Goal: Task Accomplishment & Management: Manage account settings

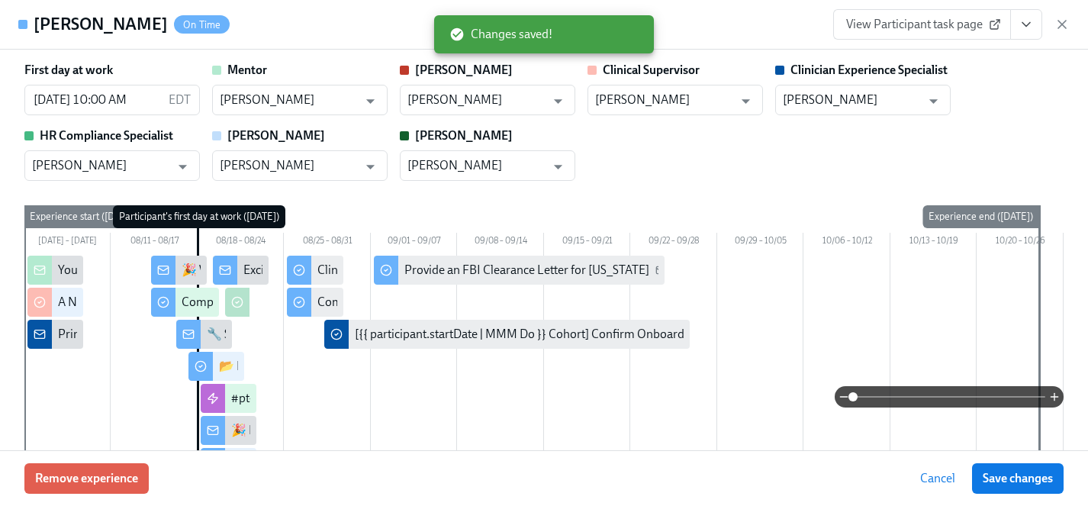
scroll to position [0, 1359]
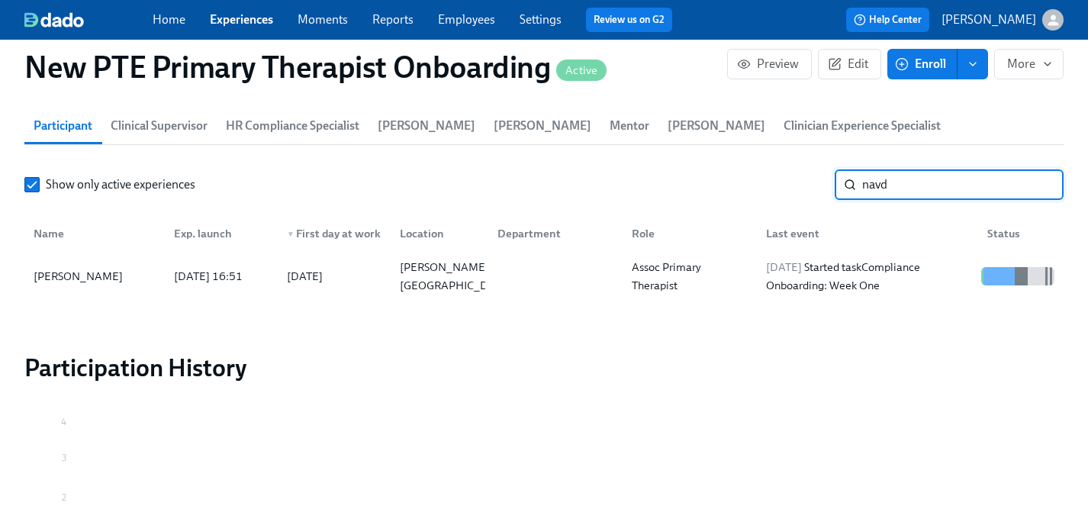
click at [922, 169] on input "navd" at bounding box center [962, 184] width 201 height 31
drag, startPoint x: 922, startPoint y: 164, endPoint x: 686, endPoint y: 164, distance: 236.4
click at [686, 169] on div "Show only active experiences navd ​" at bounding box center [543, 184] width 1039 height 31
type input "abigail baron"
click at [82, 267] on div "[PERSON_NAME]" at bounding box center [77, 276] width 101 height 18
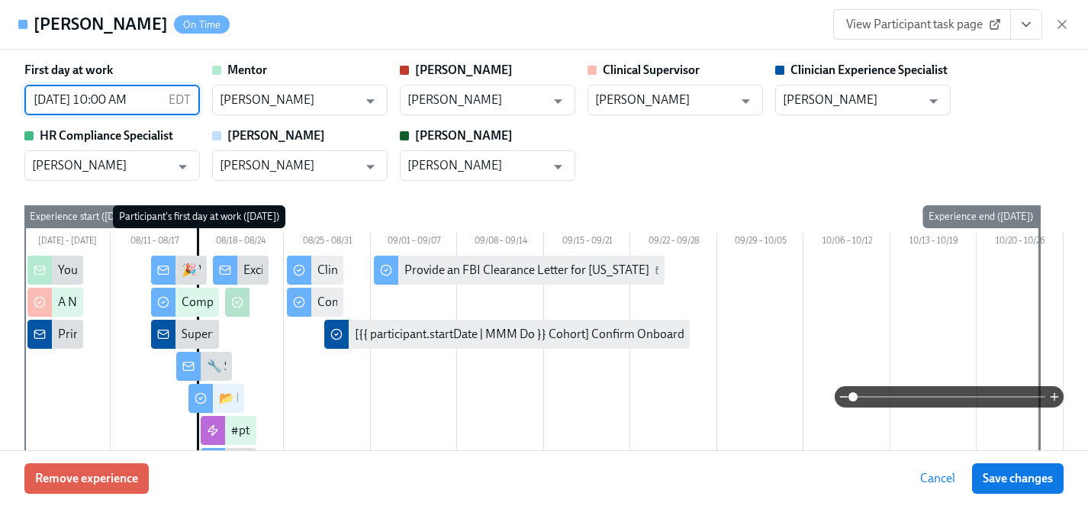
click at [84, 102] on input "[DATE] 10:00 AM" at bounding box center [93, 100] width 138 height 31
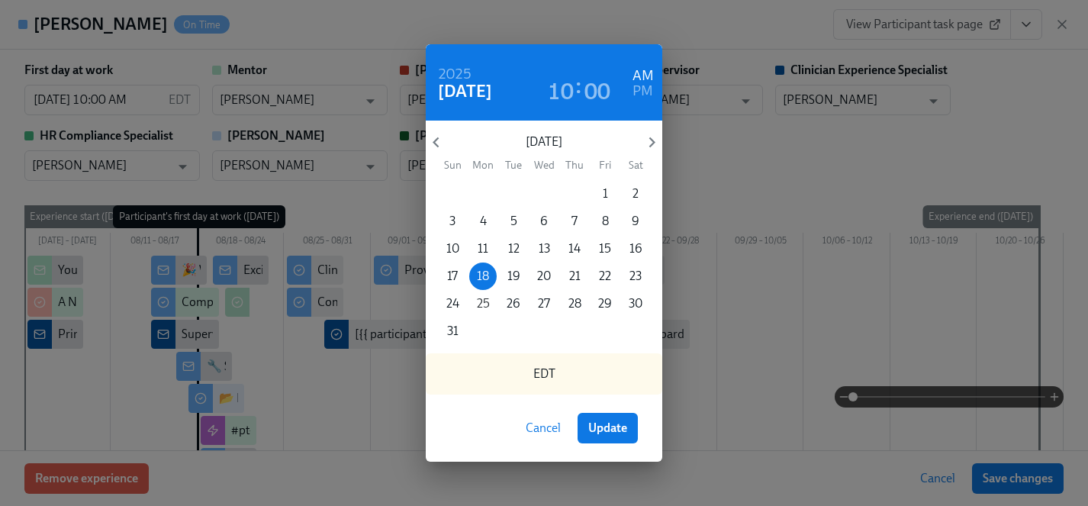
click at [479, 303] on p "25" at bounding box center [483, 303] width 13 height 17
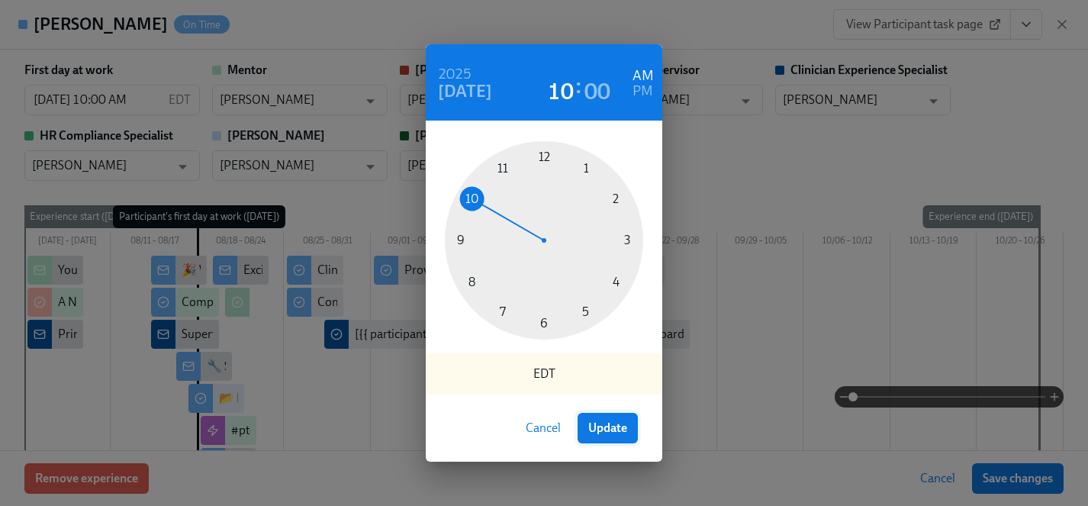
click at [603, 425] on span "Update" at bounding box center [607, 427] width 39 height 15
type input "08/25/2025 10:00 AM"
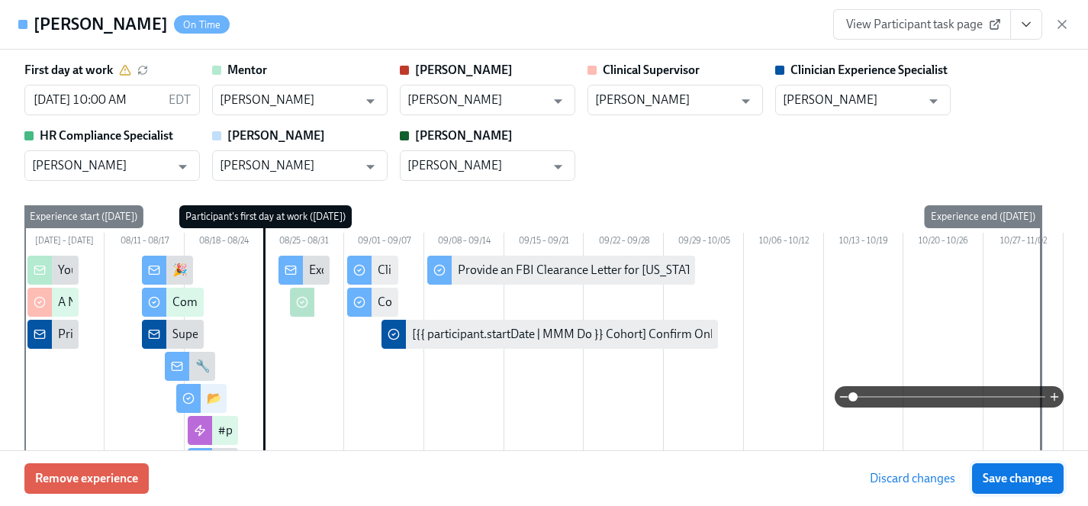
click at [1025, 474] on span "Save changes" at bounding box center [1017, 478] width 70 height 15
type input "08/25/2025 10:00 AM"
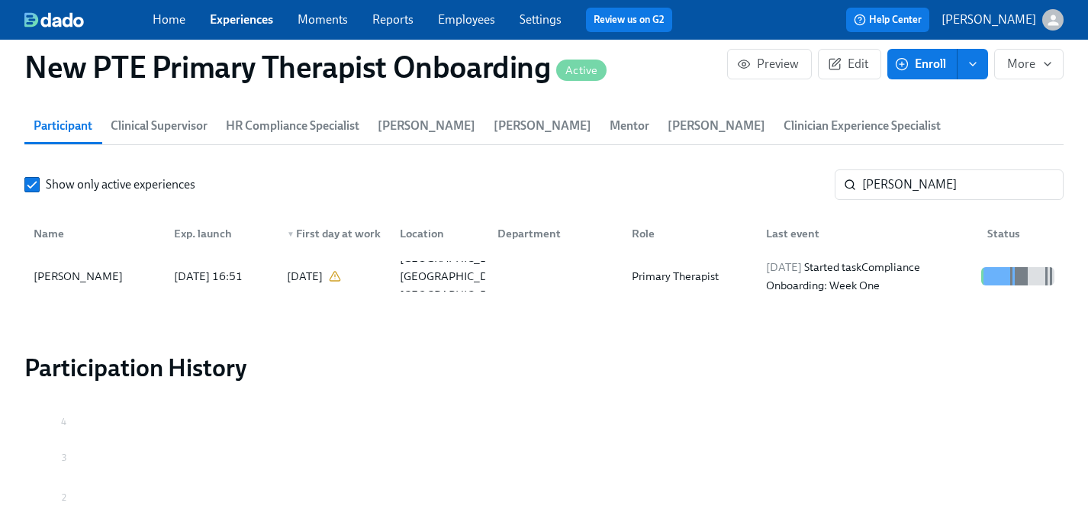
click at [234, 19] on link "Experiences" at bounding box center [241, 19] width 63 height 14
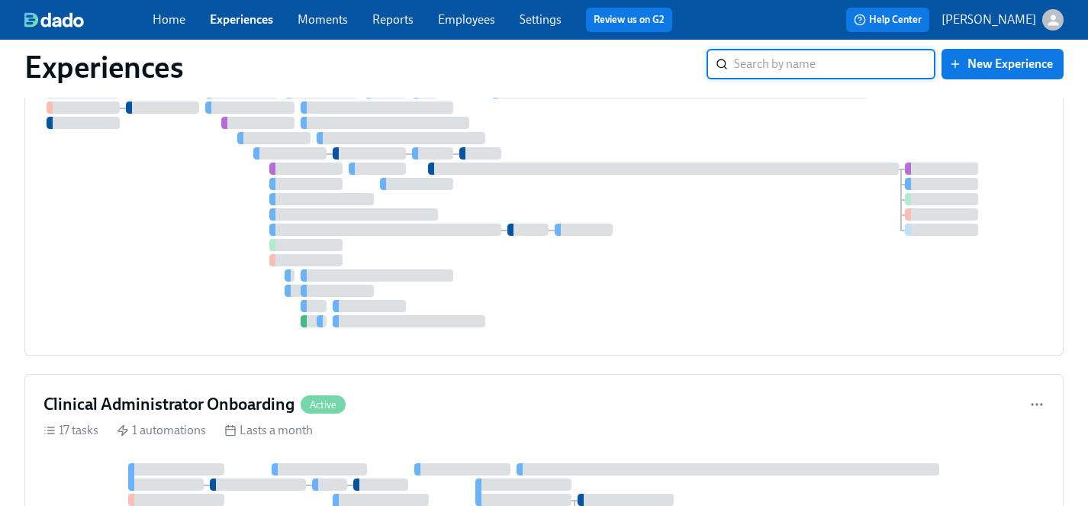
scroll to position [4771, 0]
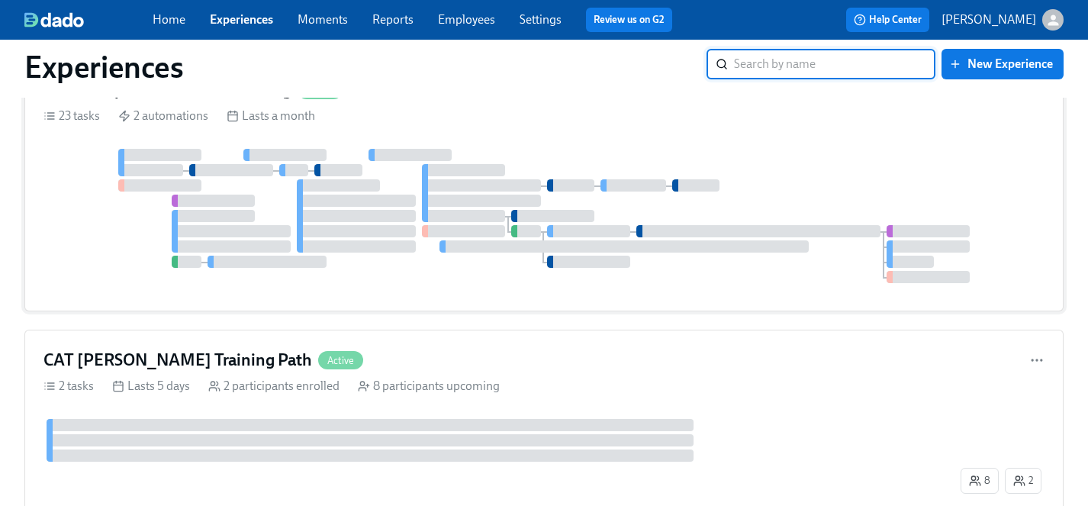
click at [155, 228] on div at bounding box center [543, 216] width 1001 height 134
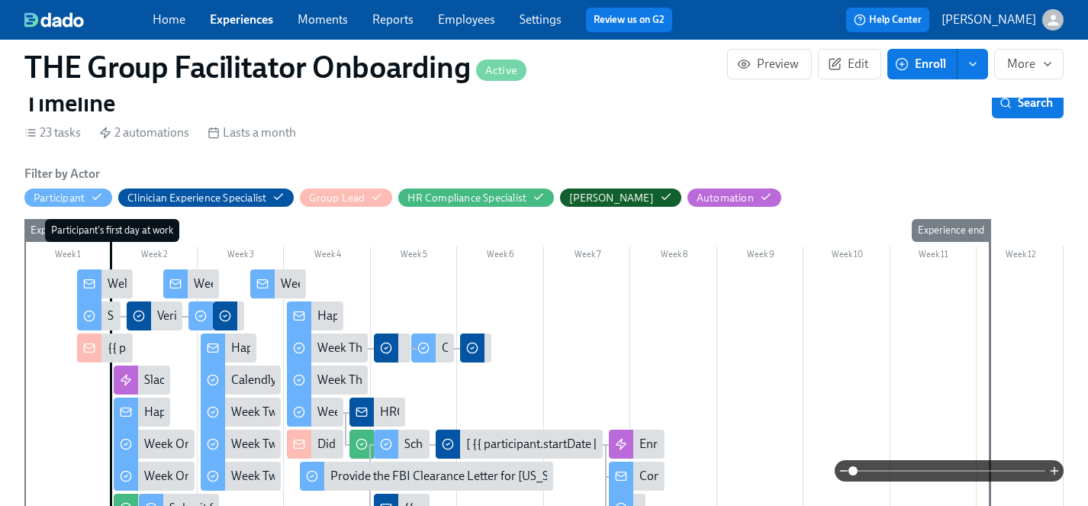
scroll to position [988, 0]
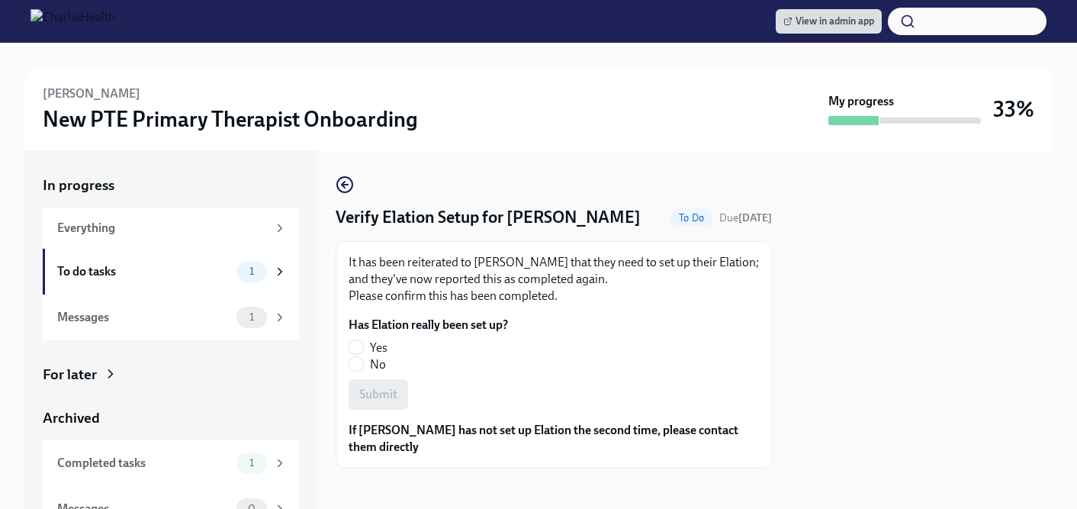
click at [380, 346] on span "Yes" at bounding box center [379, 347] width 18 height 17
click at [363, 346] on input "Yes" at bounding box center [356, 347] width 14 height 14
radio input "true"
click at [381, 398] on span "Submit" at bounding box center [378, 394] width 38 height 15
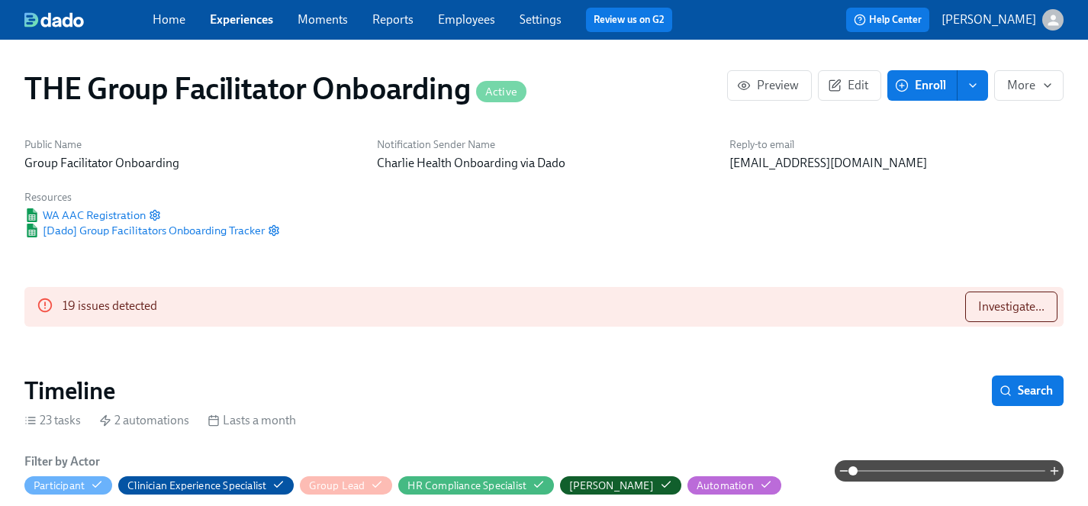
scroll to position [0, 22648]
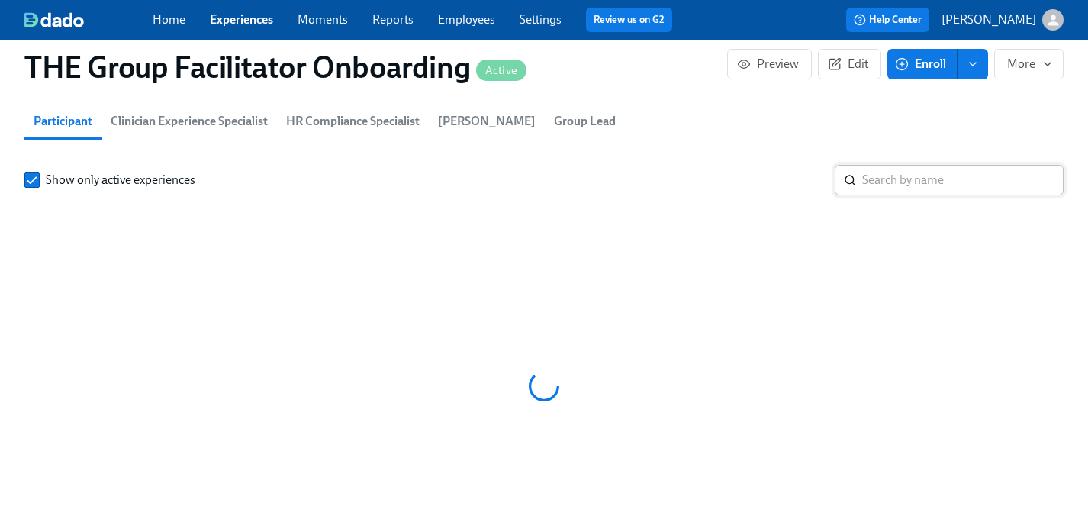
click at [906, 177] on input "search" at bounding box center [962, 180] width 201 height 31
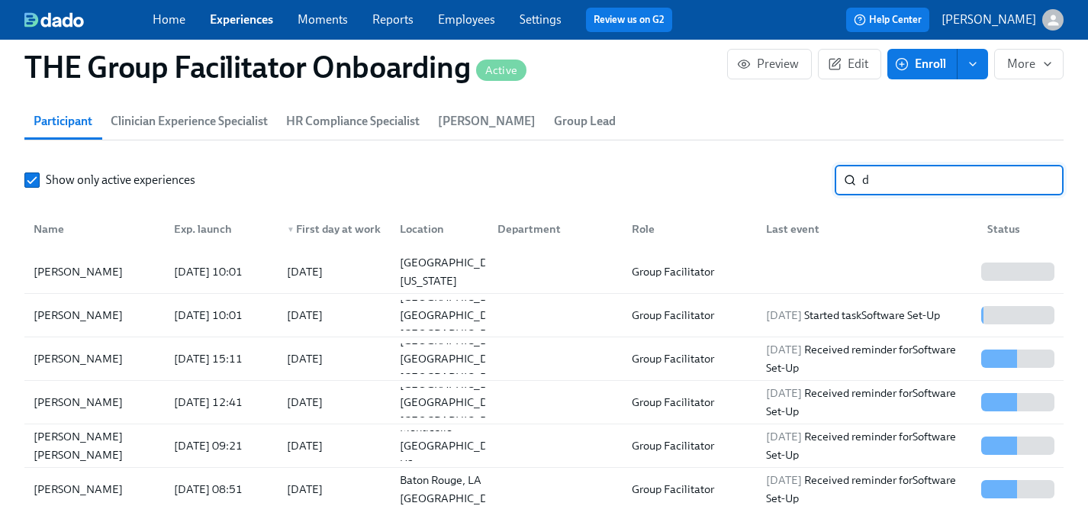
scroll to position [0, 25218]
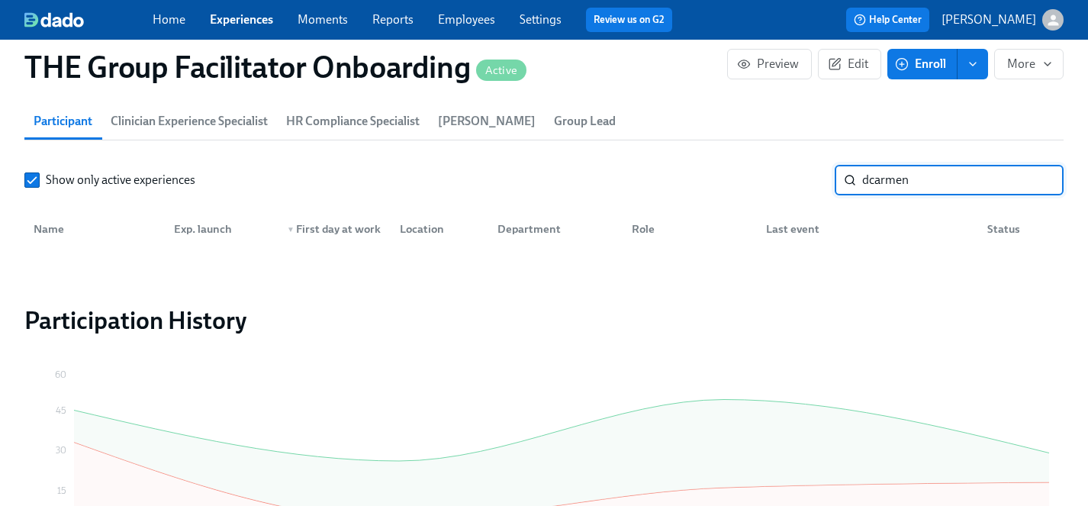
click at [869, 181] on input "dcarmen" at bounding box center [962, 180] width 201 height 31
click at [921, 188] on input "carmen" at bounding box center [962, 180] width 201 height 31
type input "carmen"
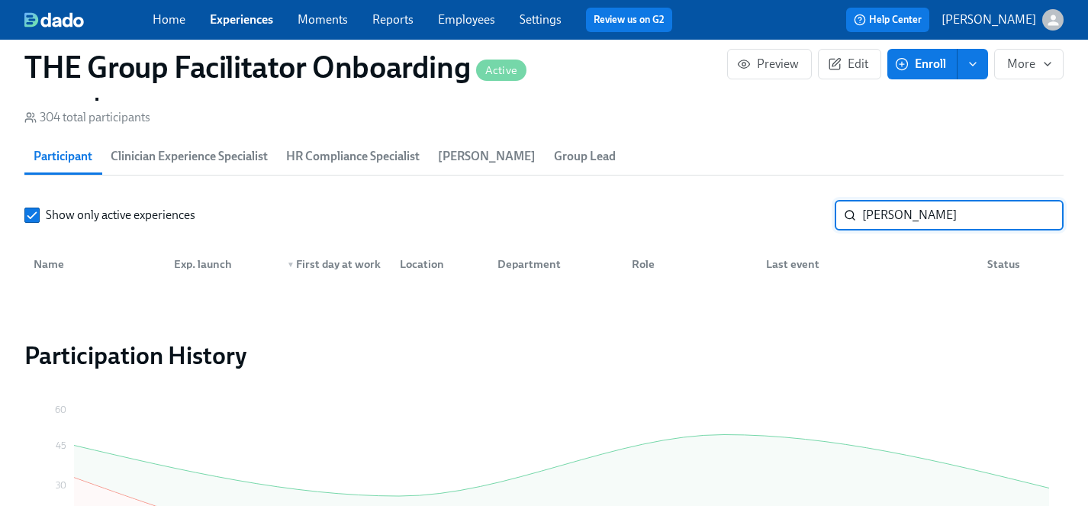
scroll to position [1356, 0]
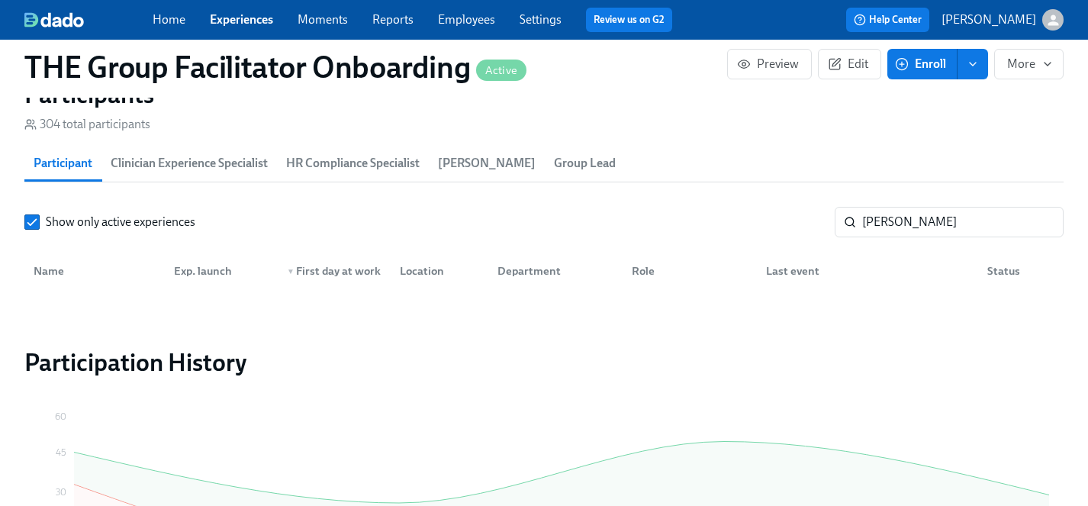
click at [929, 62] on span "Enroll" at bounding box center [922, 63] width 48 height 15
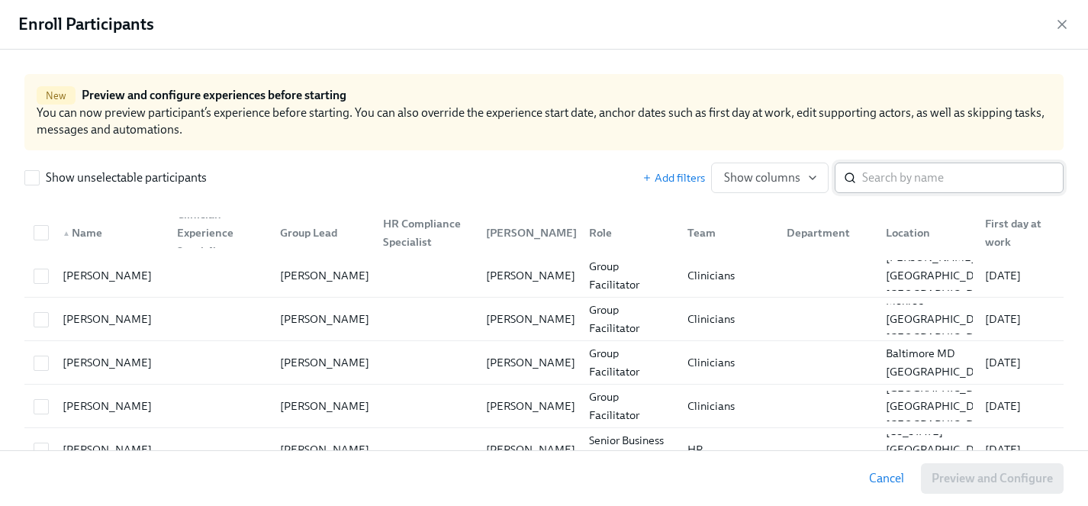
click at [915, 165] on input "search" at bounding box center [962, 177] width 201 height 31
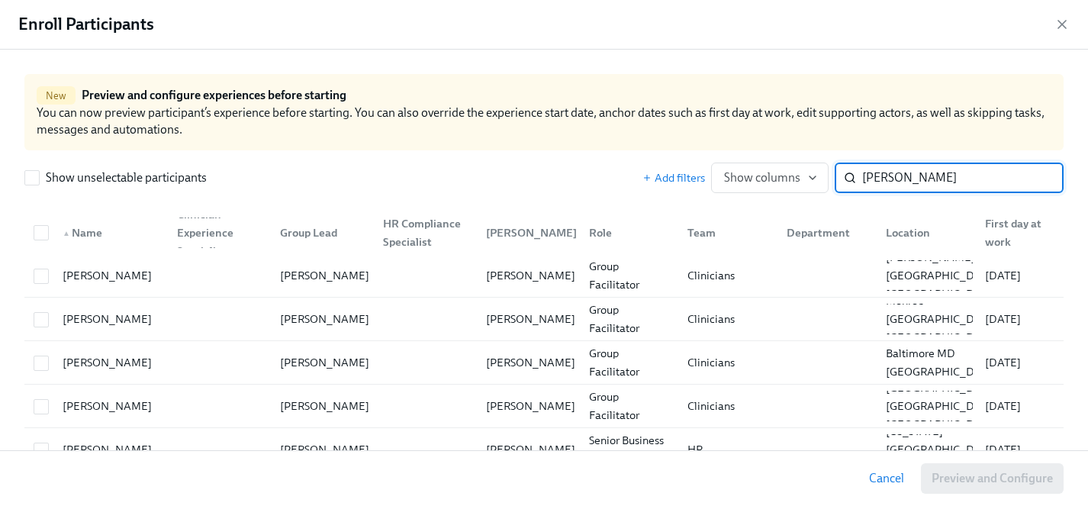
type input "carmen s"
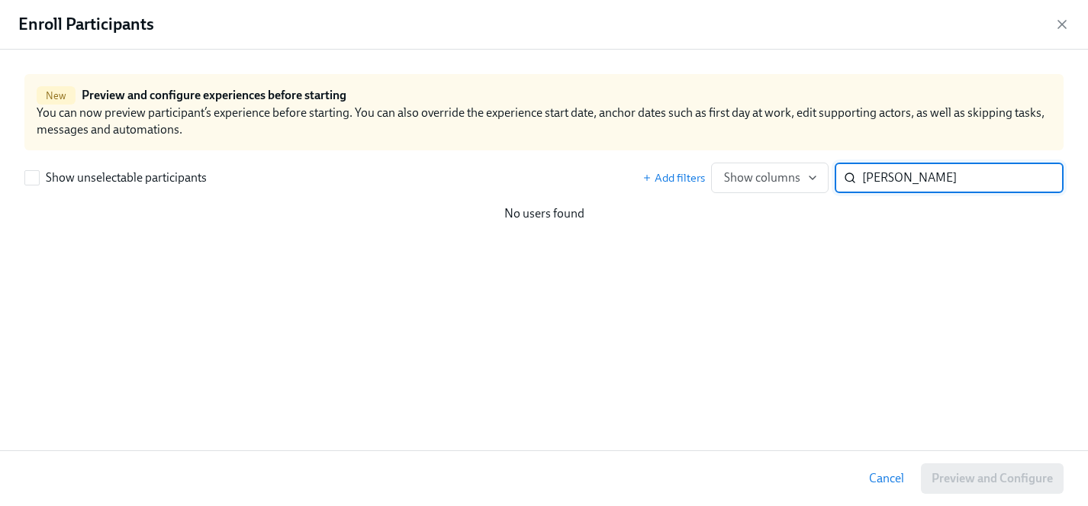
click at [1043, 177] on input "carmen s" at bounding box center [962, 177] width 201 height 31
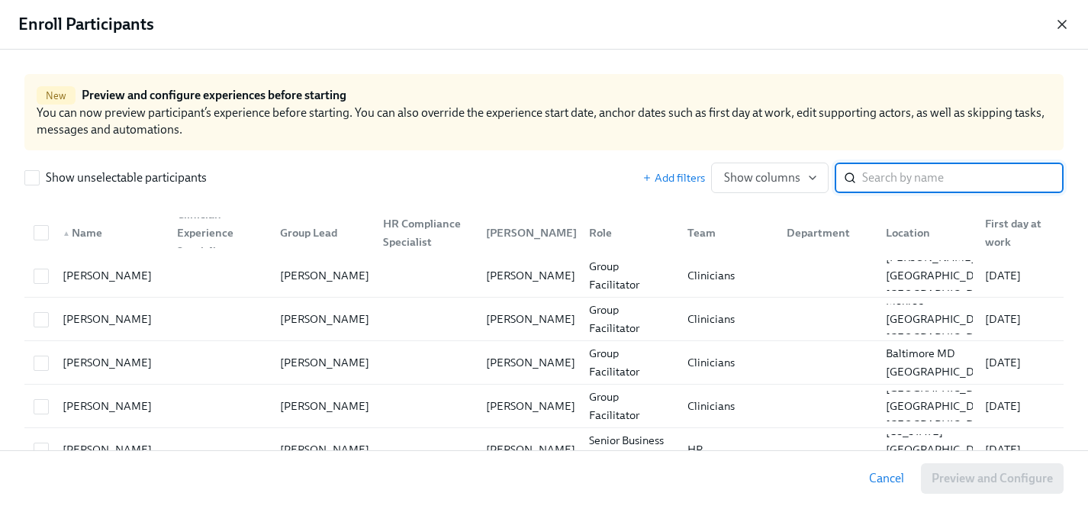
click at [1062, 23] on icon "button" at bounding box center [1062, 25] width 8 height 8
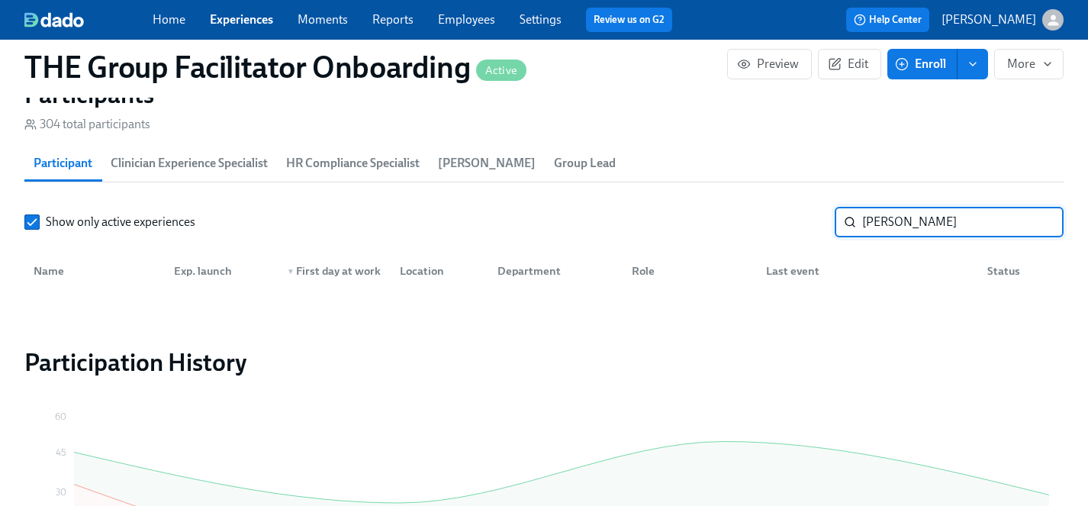
click at [1009, 221] on input "carmen" at bounding box center [962, 222] width 201 height 31
click at [1036, 220] on input "carmen" at bounding box center [962, 222] width 201 height 31
drag, startPoint x: 933, startPoint y: 230, endPoint x: 804, endPoint y: 229, distance: 128.9
click at [804, 229] on div "Show only active experiences carmen ​" at bounding box center [543, 222] width 1039 height 31
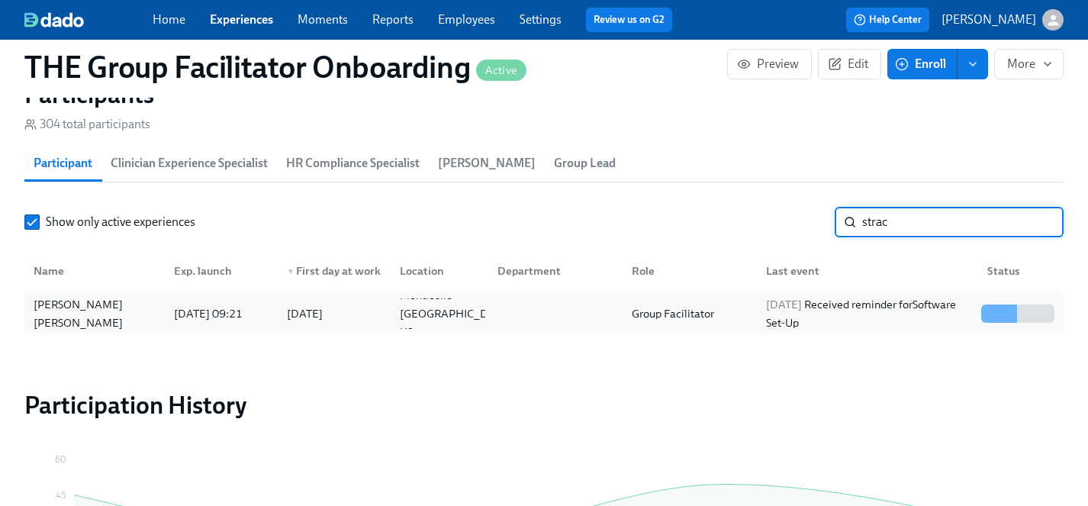
click at [72, 311] on div "Strachan Strachan" at bounding box center [94, 313] width 134 height 37
drag, startPoint x: 902, startPoint y: 220, endPoint x: 724, endPoint y: 220, distance: 178.5
click at [724, 220] on div "Show only active experiences strac ​" at bounding box center [543, 222] width 1039 height 31
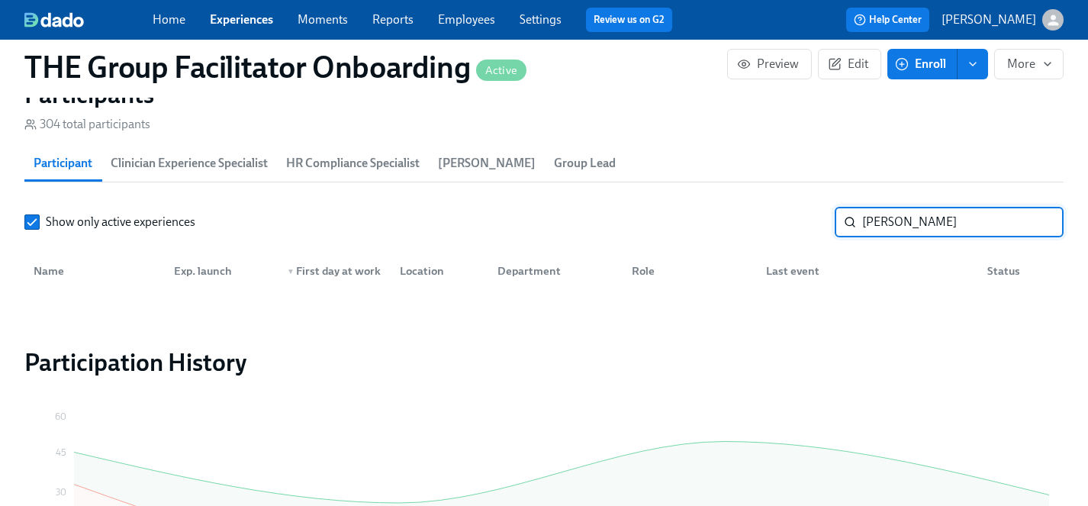
type input "shana"
click at [930, 67] on span "Enroll" at bounding box center [922, 63] width 48 height 15
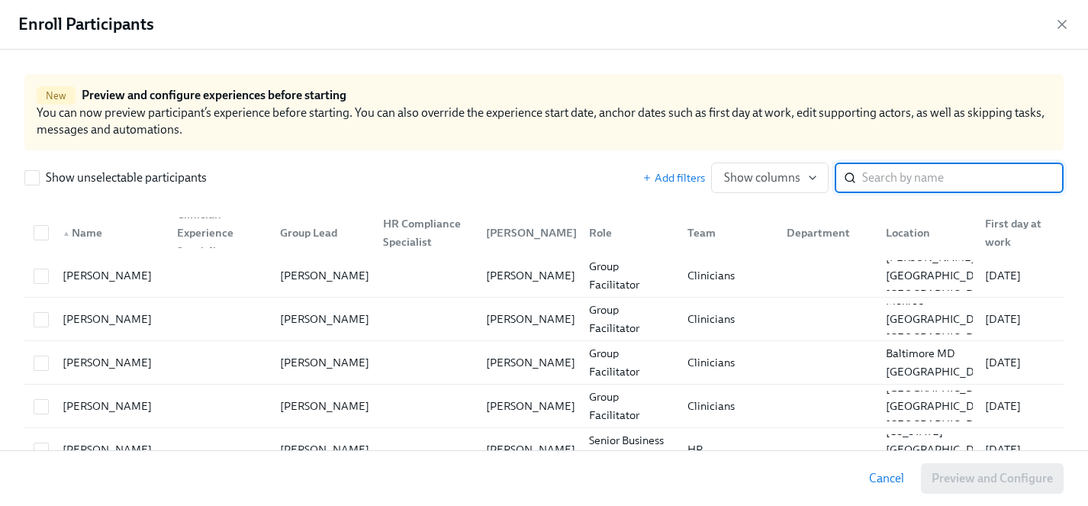
click at [908, 166] on input "search" at bounding box center [962, 177] width 201 height 31
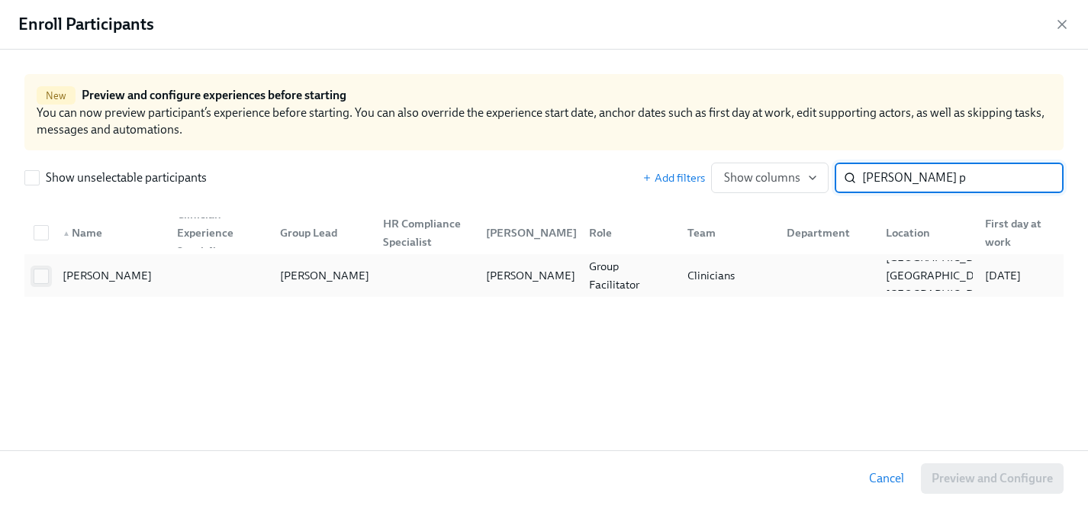
type input "shana p"
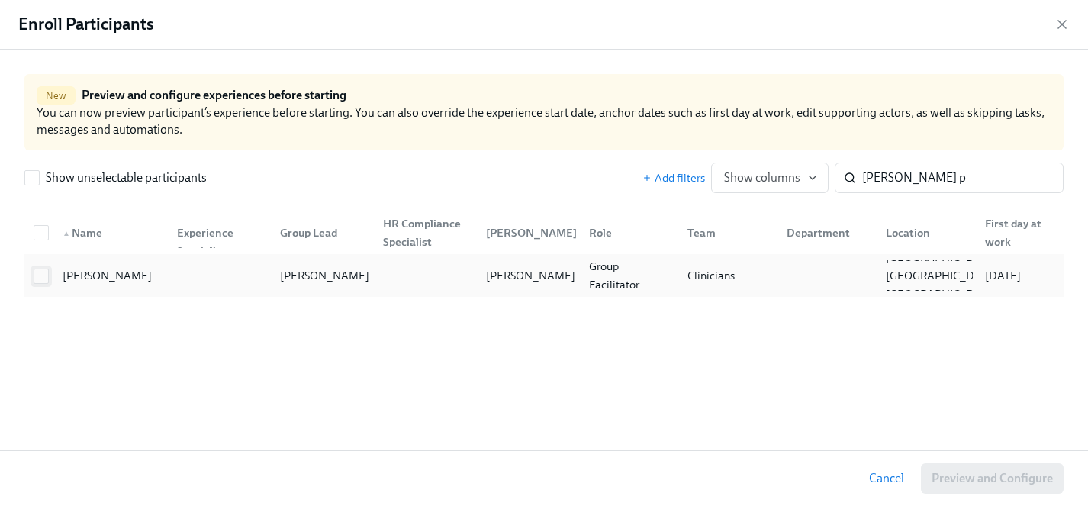
click at [43, 277] on input "checkbox" at bounding box center [41, 276] width 14 height 14
checkbox input "true"
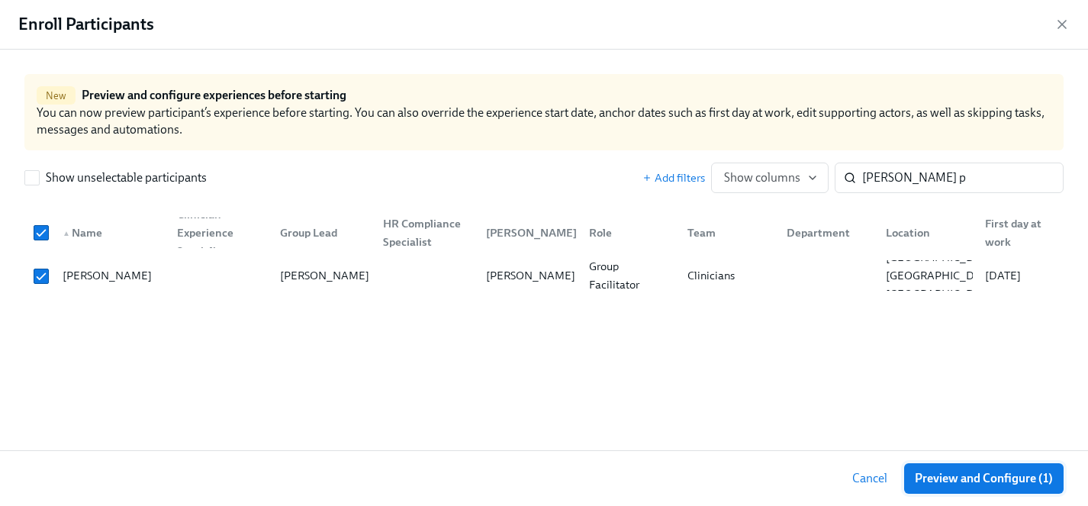
click at [958, 482] on span "Preview and Configure (1)" at bounding box center [983, 478] width 138 height 15
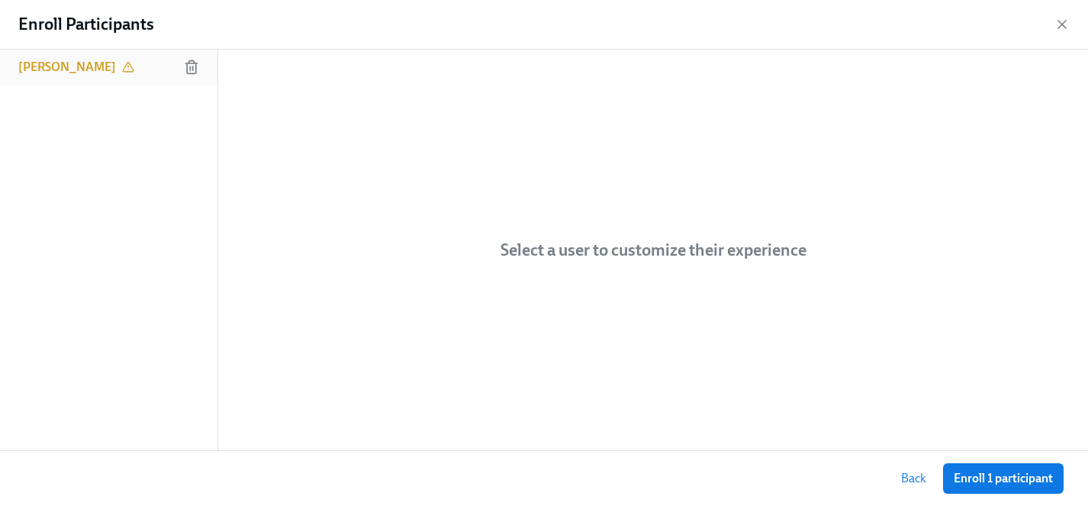
click at [90, 66] on h6 "Shana Pereira" at bounding box center [67, 67] width 98 height 17
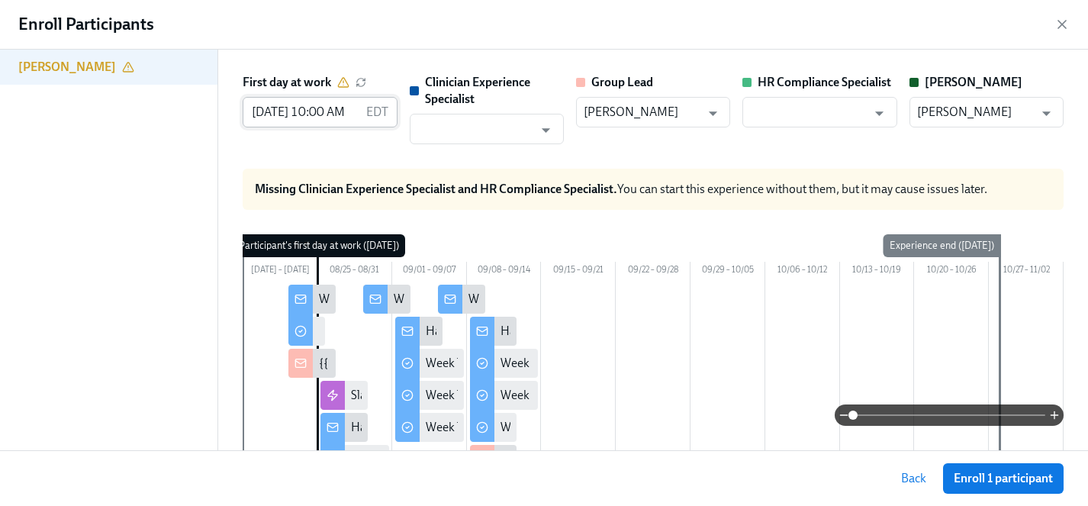
click at [298, 111] on input "08/25/2025 10:00 AM" at bounding box center [301, 112] width 117 height 31
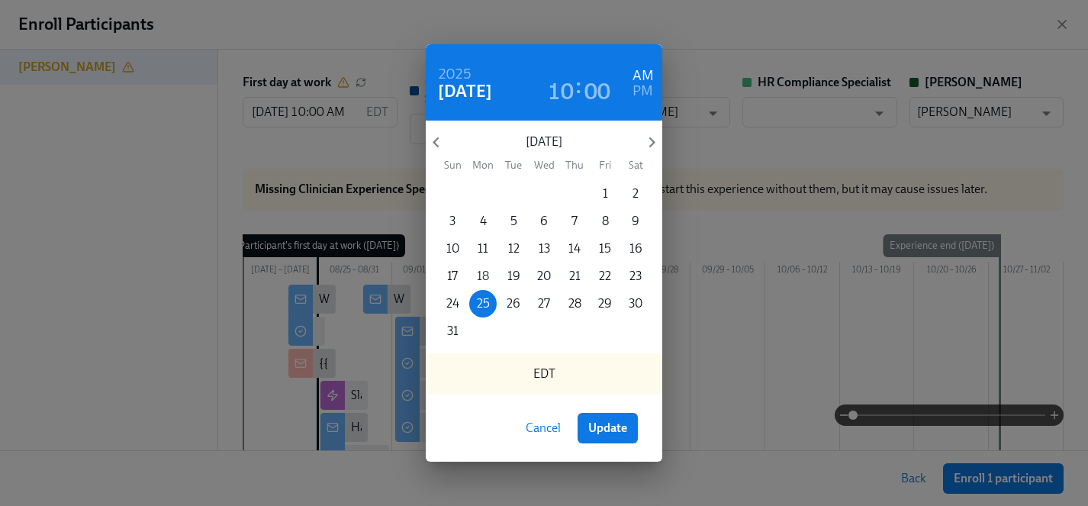
click at [484, 271] on p "18" at bounding box center [483, 276] width 12 height 17
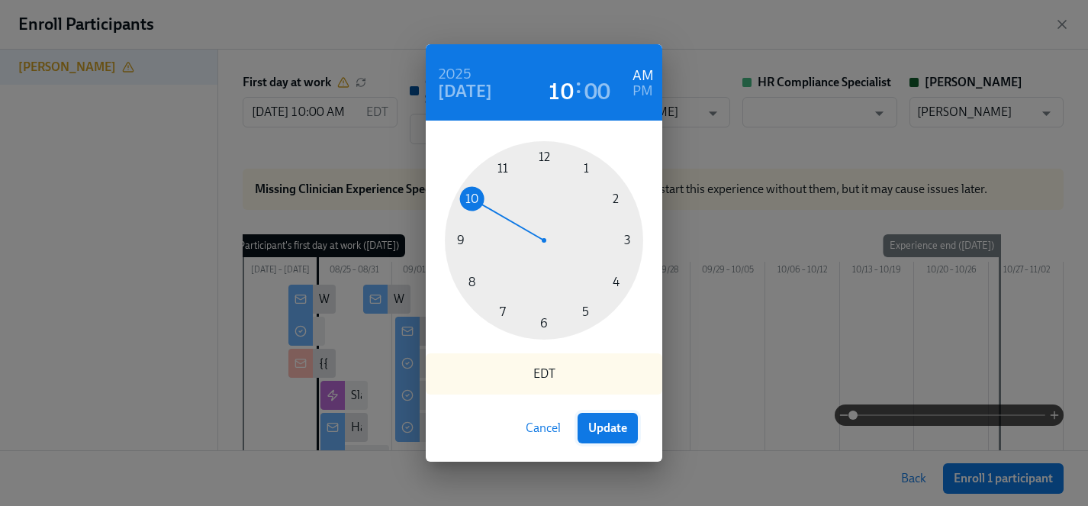
click at [608, 430] on span "Update" at bounding box center [607, 427] width 39 height 15
type input "08/18/2025 10:00 AM"
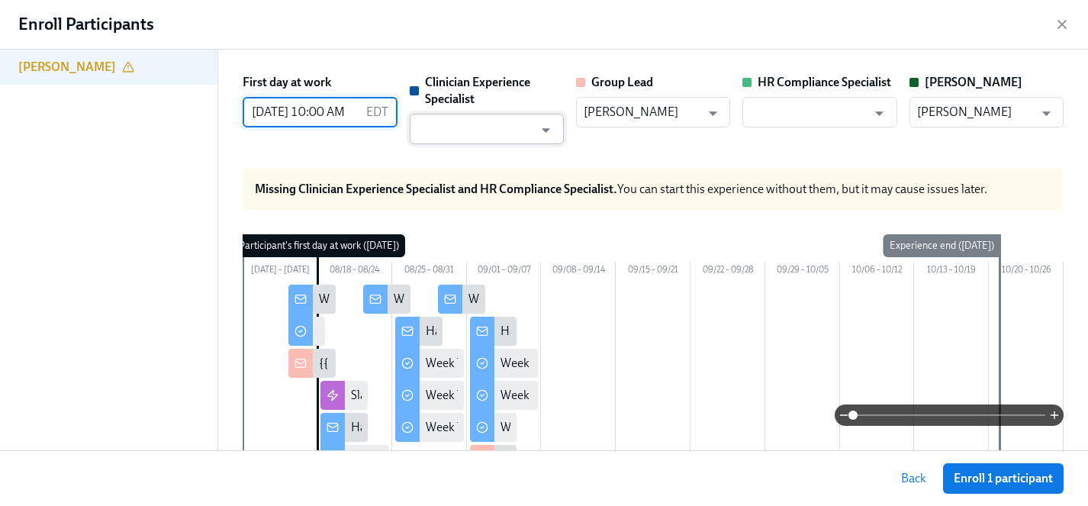
click at [485, 131] on input "text" at bounding box center [475, 129] width 117 height 31
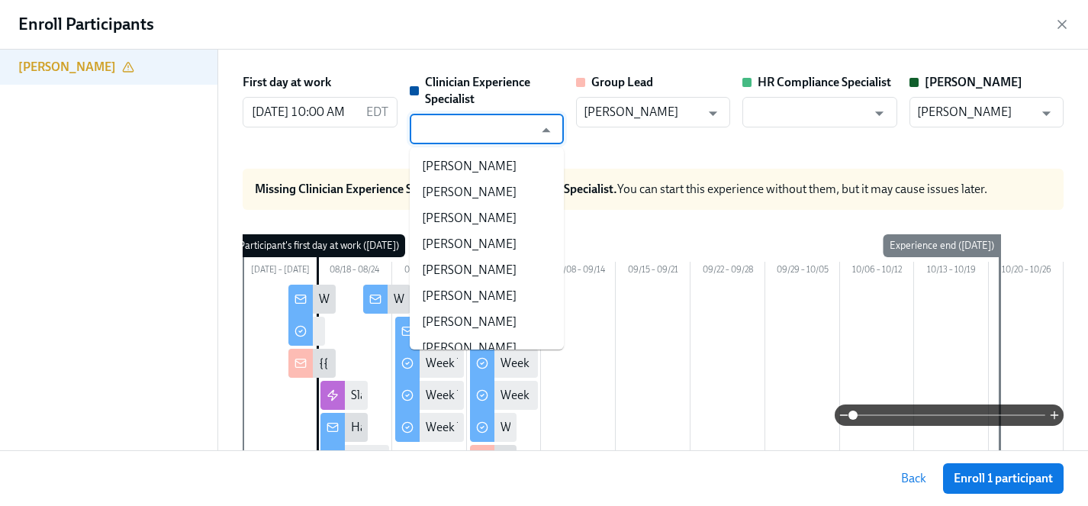
type input "a"
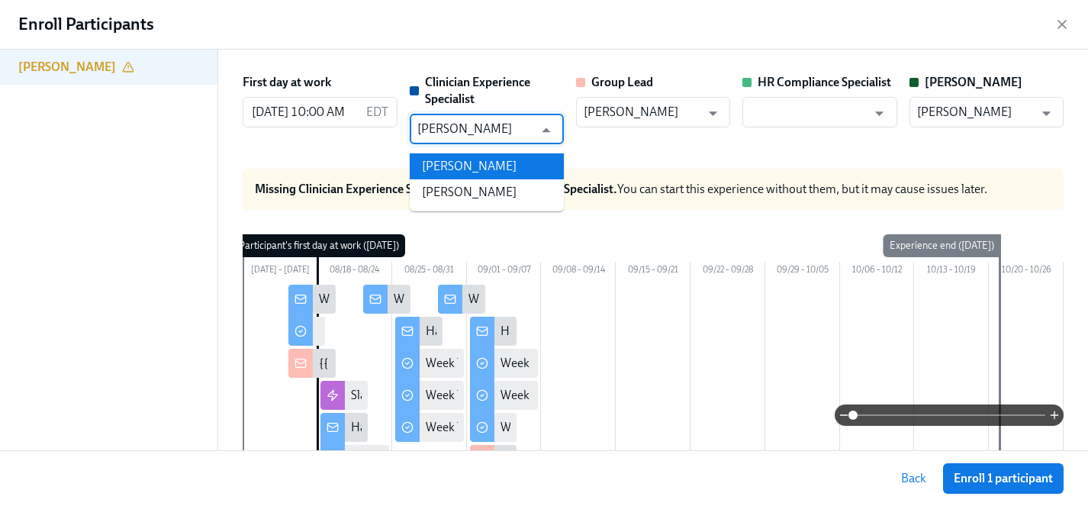
click at [498, 161] on li "Maggie Greenawalt" at bounding box center [487, 166] width 154 height 26
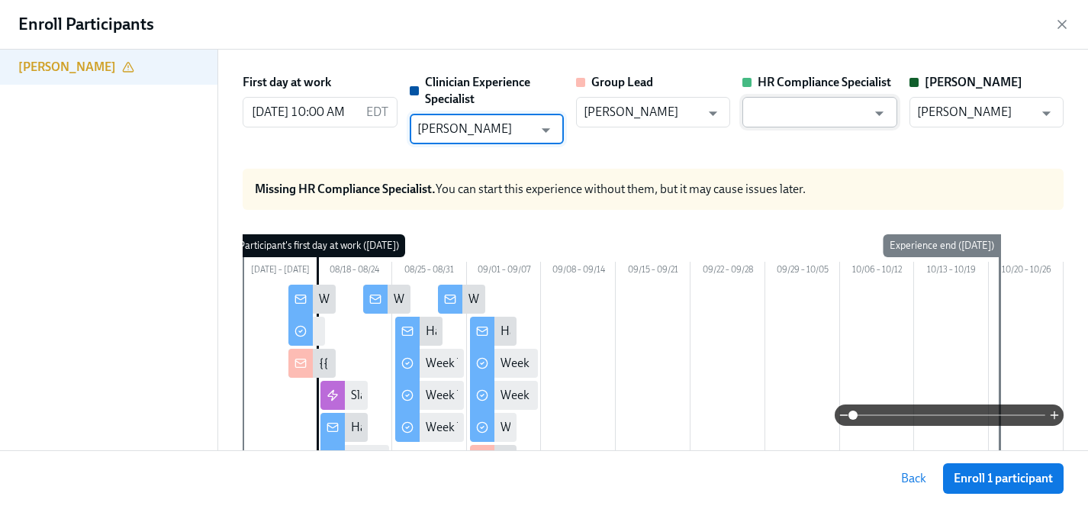
type input "Maggie Greenawalt"
click at [843, 109] on input "text" at bounding box center [808, 112] width 117 height 31
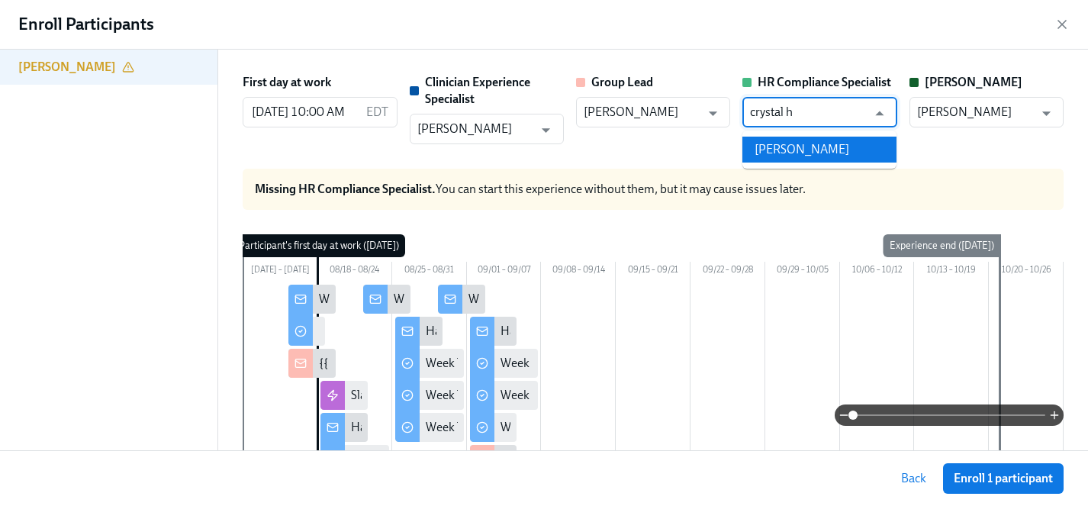
click at [811, 148] on li "Crystal Hemenes" at bounding box center [819, 150] width 154 height 26
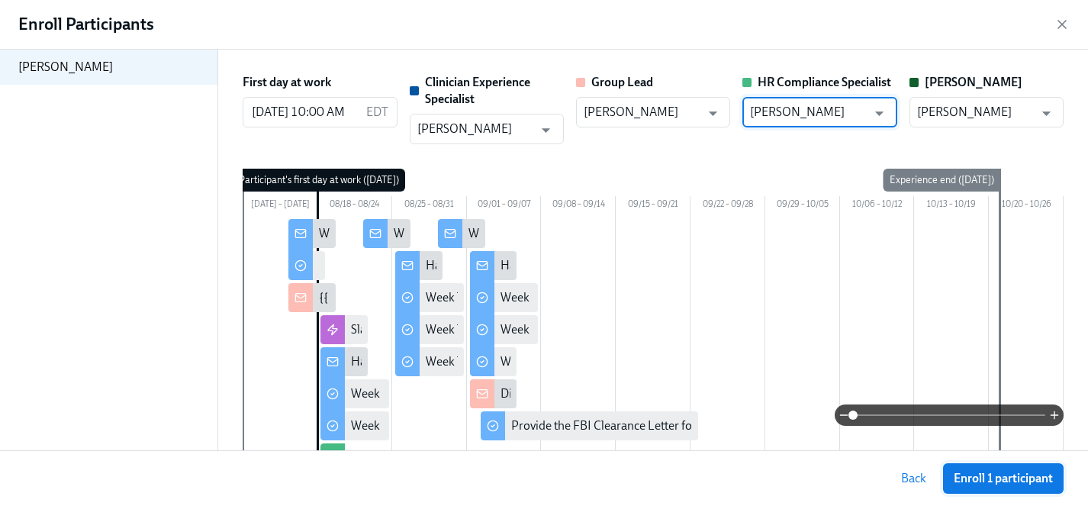
type input "Crystal Hemenes"
click at [1000, 476] on span "Enroll 1 participant" at bounding box center [1002, 478] width 99 height 15
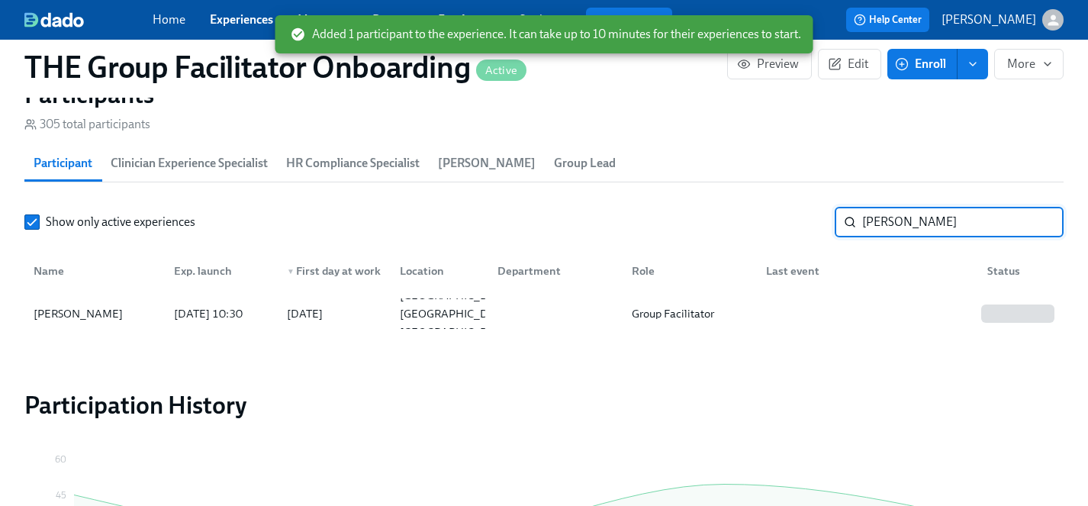
drag, startPoint x: 905, startPoint y: 217, endPoint x: 795, endPoint y: 217, distance: 110.6
click at [795, 217] on div "Show only active experiences shana ​" at bounding box center [543, 222] width 1039 height 31
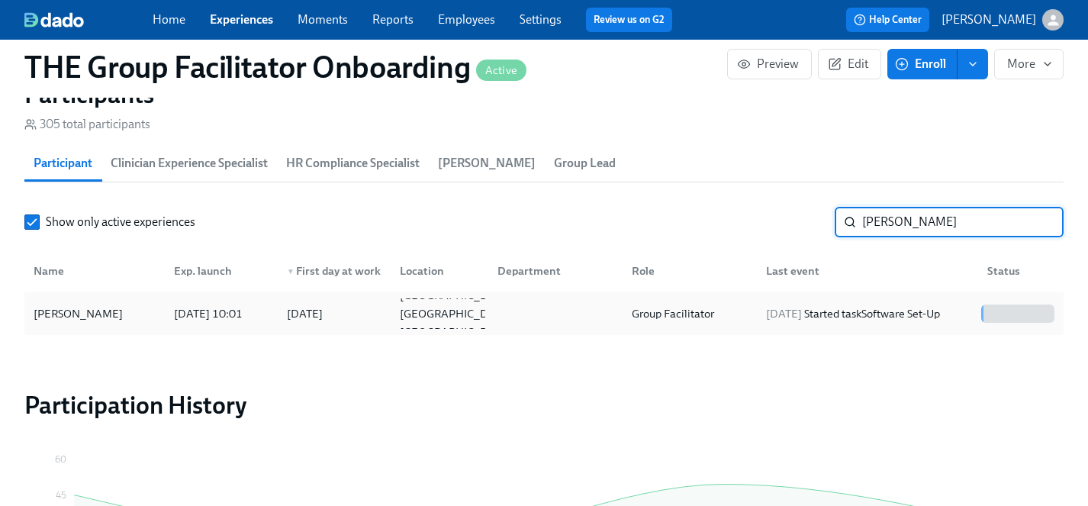
type input "anderson"
click at [63, 312] on div "Brittany Anderson" at bounding box center [77, 313] width 101 height 18
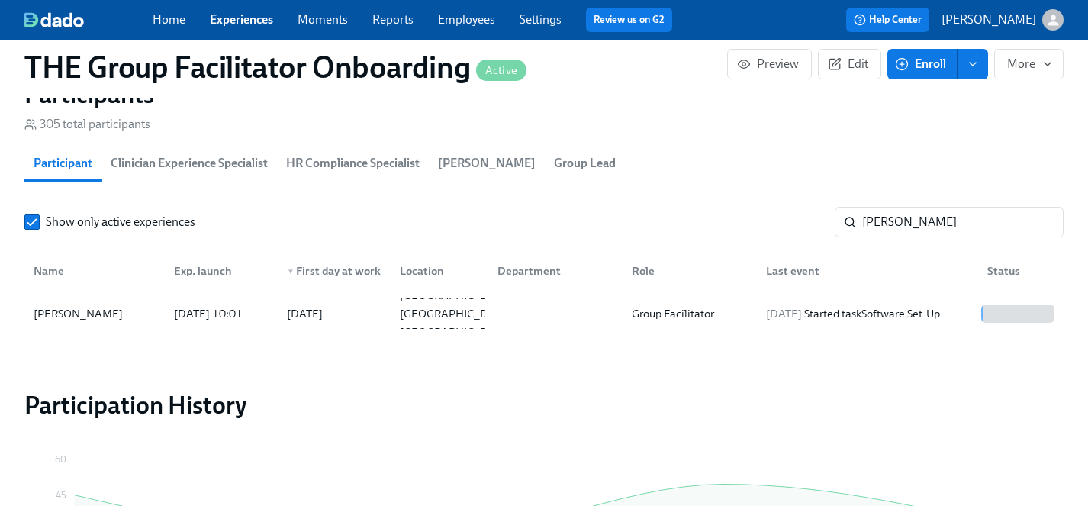
click at [220, 21] on link "Experiences" at bounding box center [241, 19] width 63 height 14
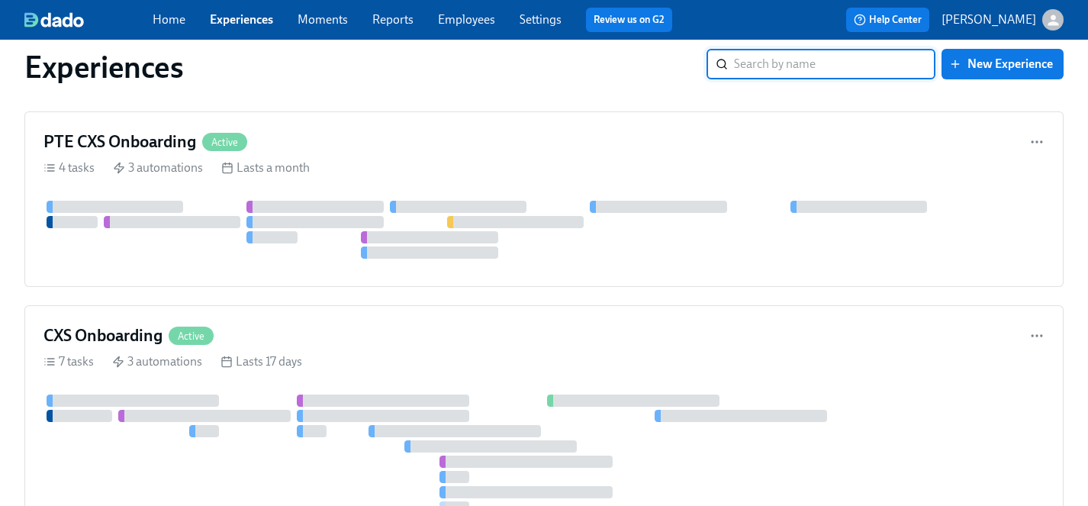
scroll to position [6223, 0]
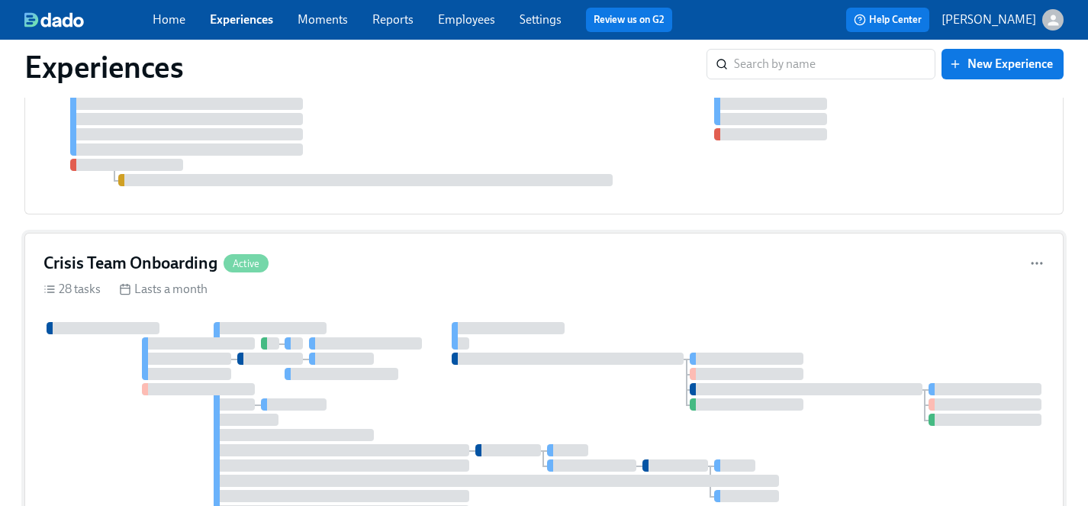
click at [598, 322] on div at bounding box center [543, 442] width 1001 height 241
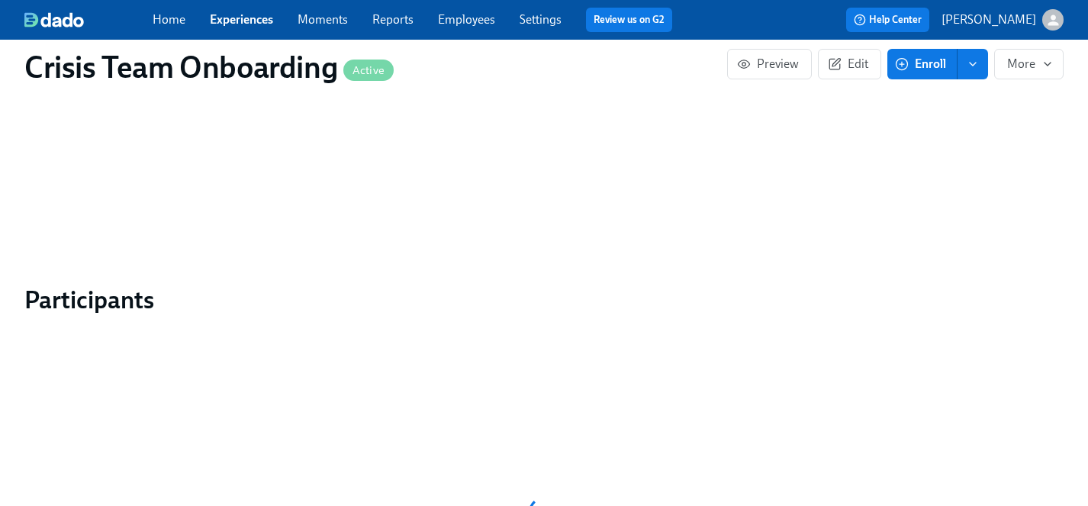
scroll to position [1420, 0]
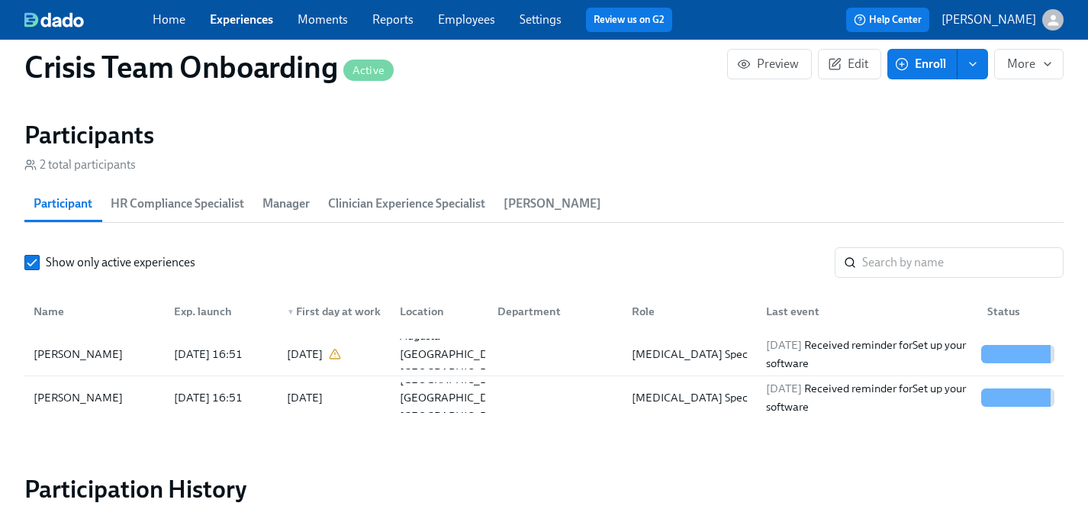
scroll to position [1587, 0]
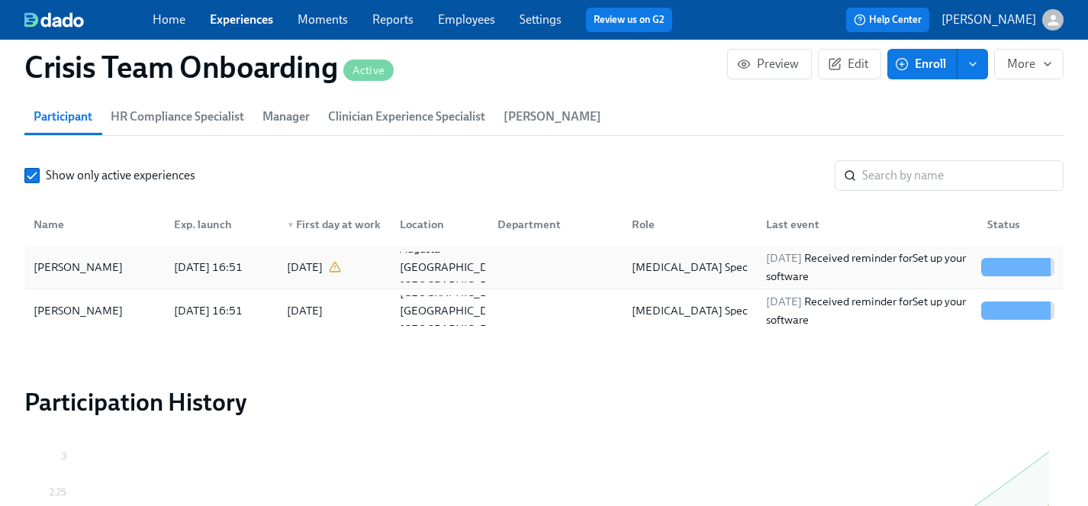
click at [85, 268] on div "[PERSON_NAME]" at bounding box center [77, 267] width 101 height 18
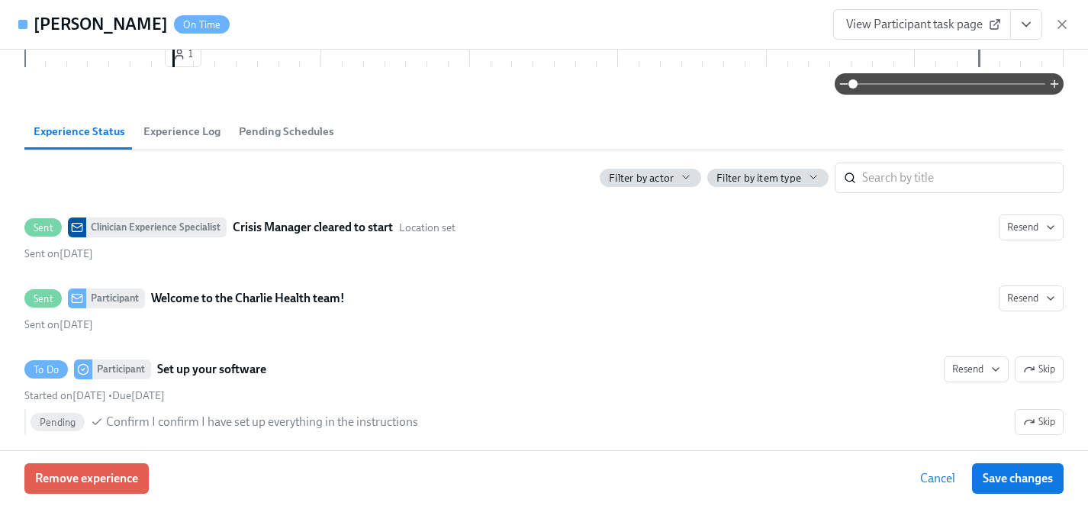
scroll to position [660, 0]
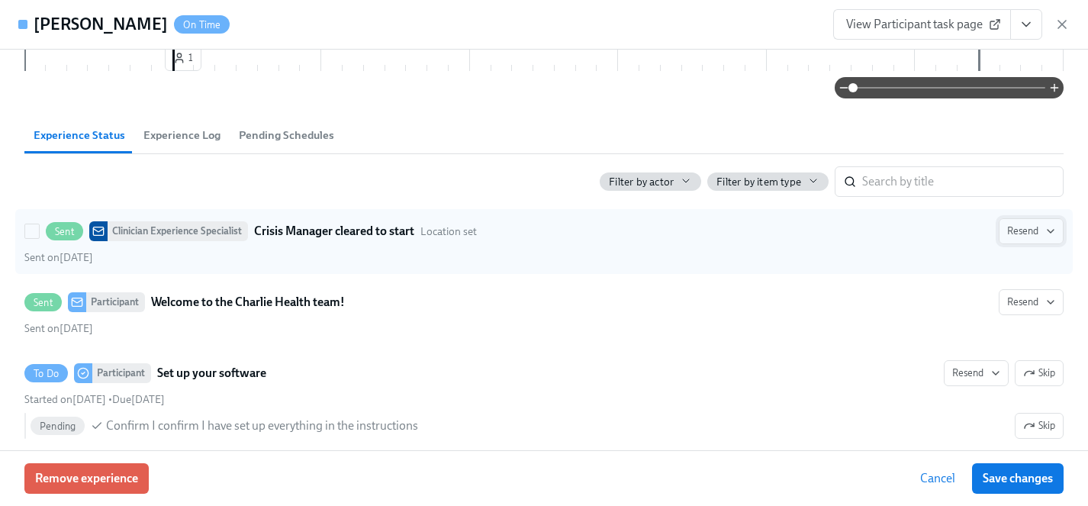
click at [1042, 228] on span "Resend" at bounding box center [1031, 230] width 48 height 15
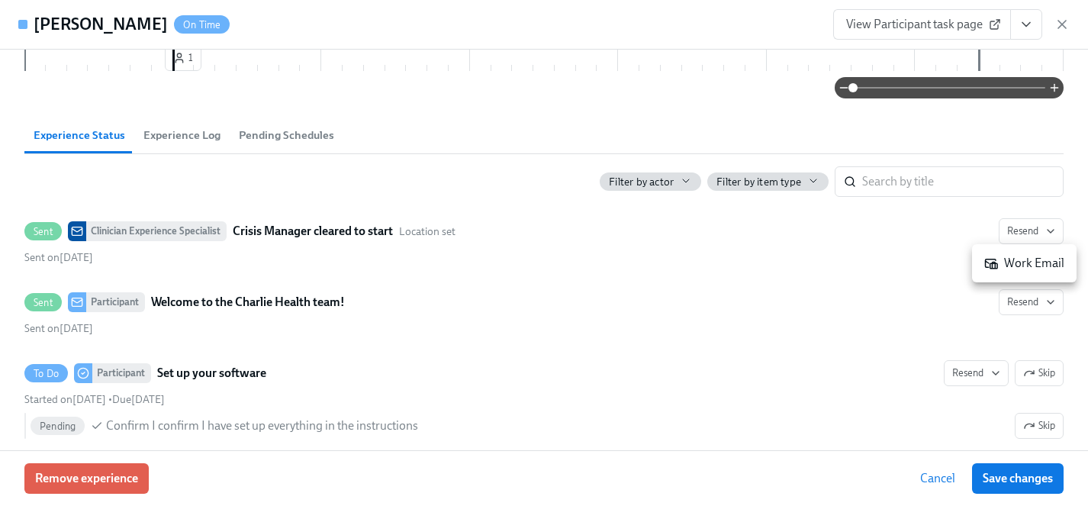
click at [660, 243] on div at bounding box center [544, 253] width 1088 height 506
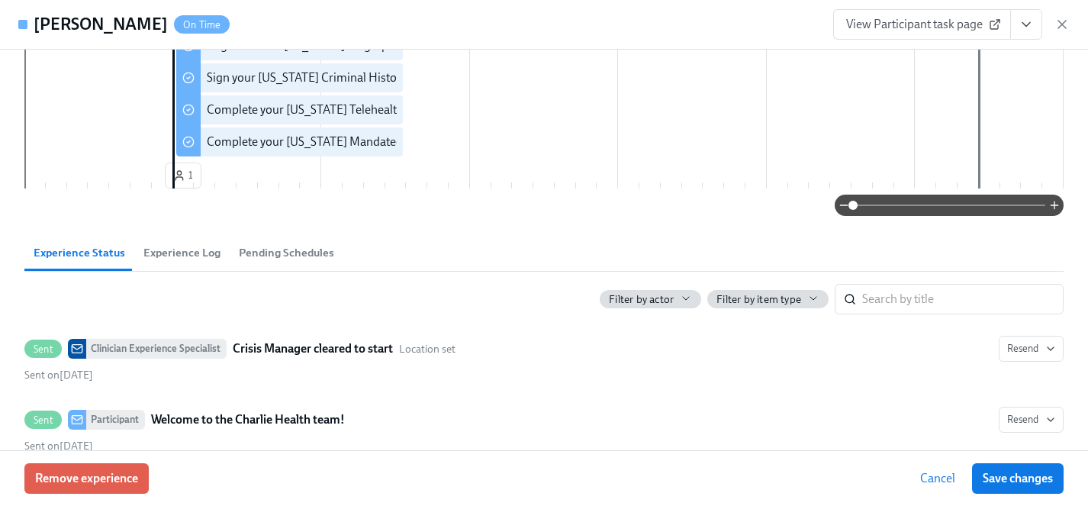
scroll to position [542, 0]
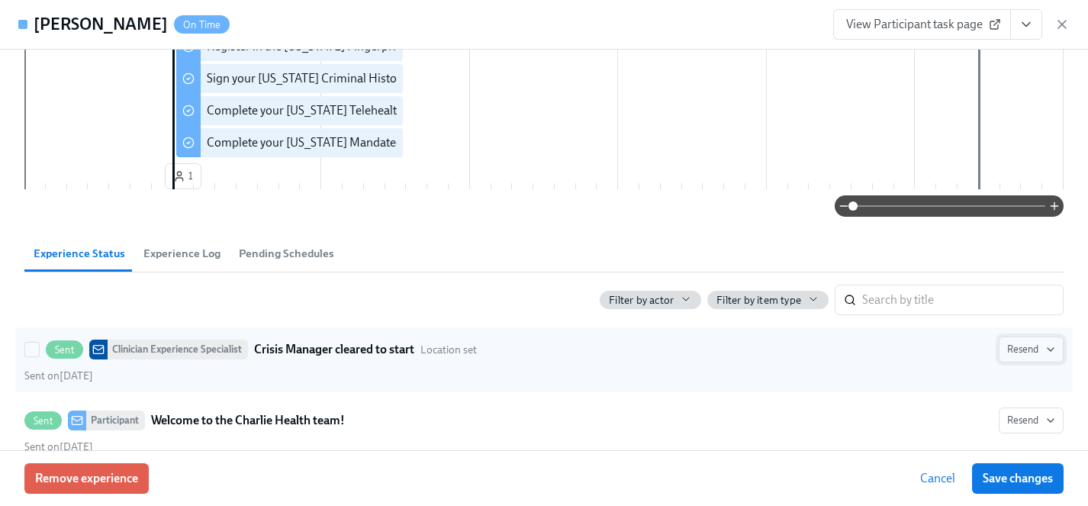
click at [1030, 340] on button "Resend" at bounding box center [1030, 349] width 65 height 26
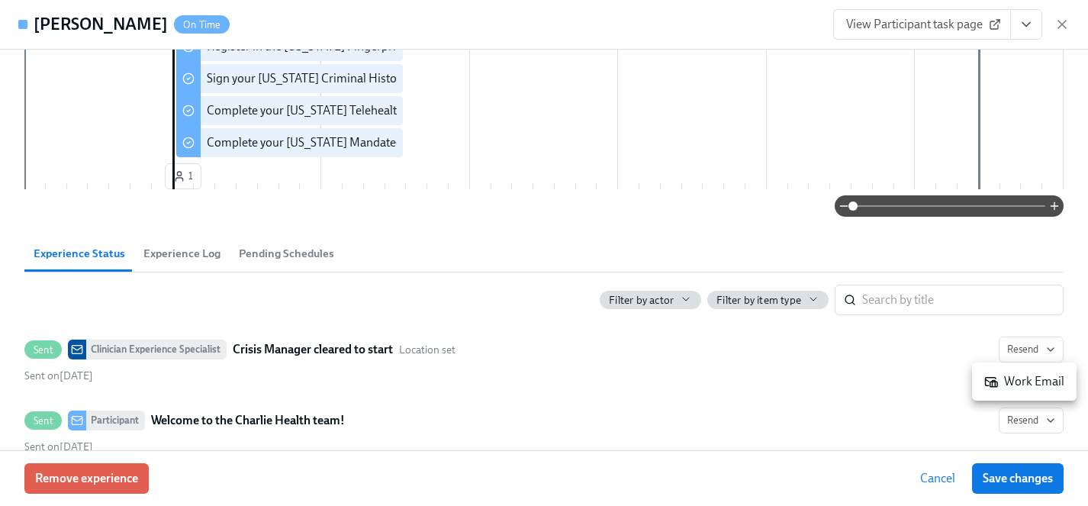
click at [1030, 382] on div "Work Email" at bounding box center [1024, 381] width 80 height 17
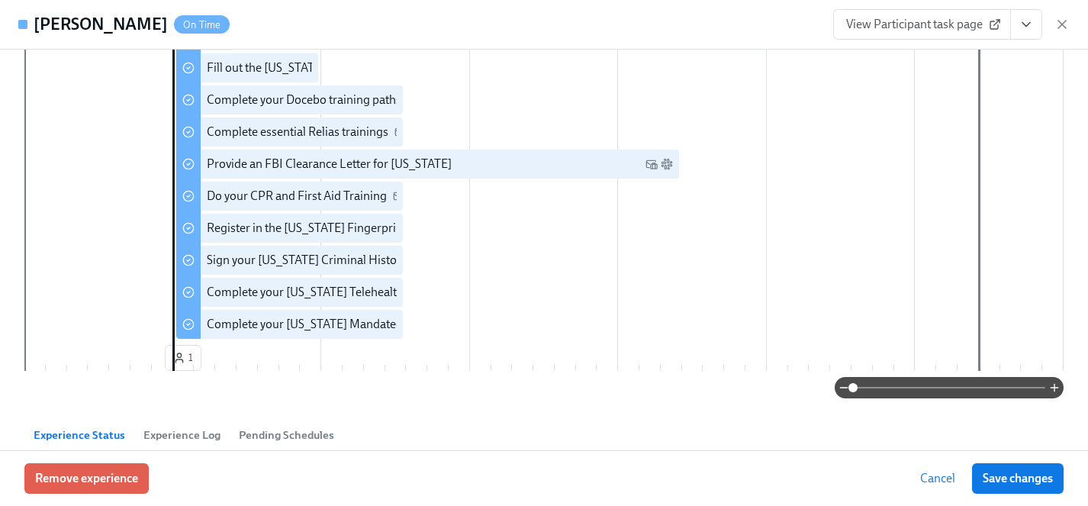
scroll to position [131, 0]
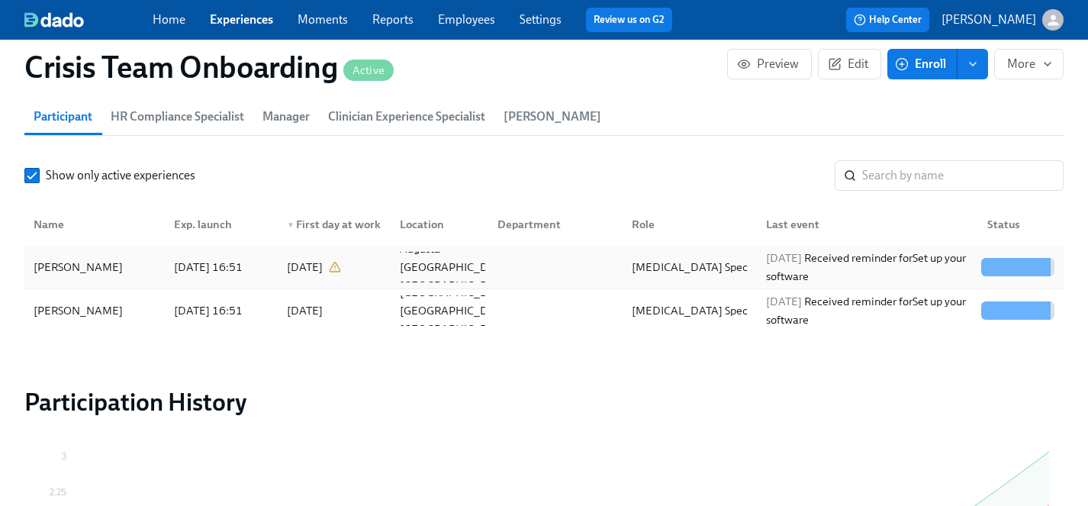
click at [76, 269] on div "Rose Dominey" at bounding box center [77, 267] width 101 height 18
click at [101, 311] on div "Lisa McDermott" at bounding box center [77, 310] width 101 height 18
click at [238, 19] on link "Experiences" at bounding box center [241, 19] width 63 height 14
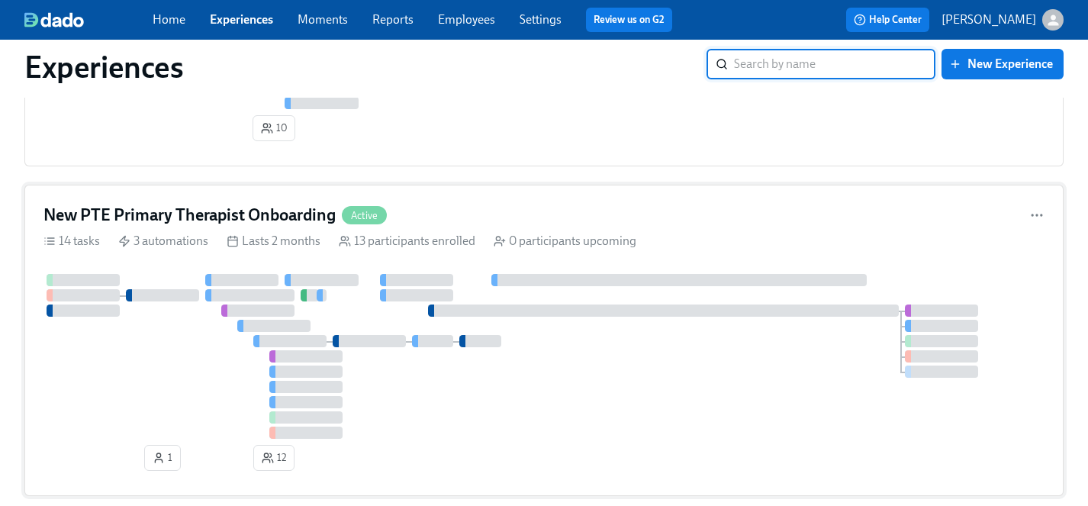
scroll to position [3119, 0]
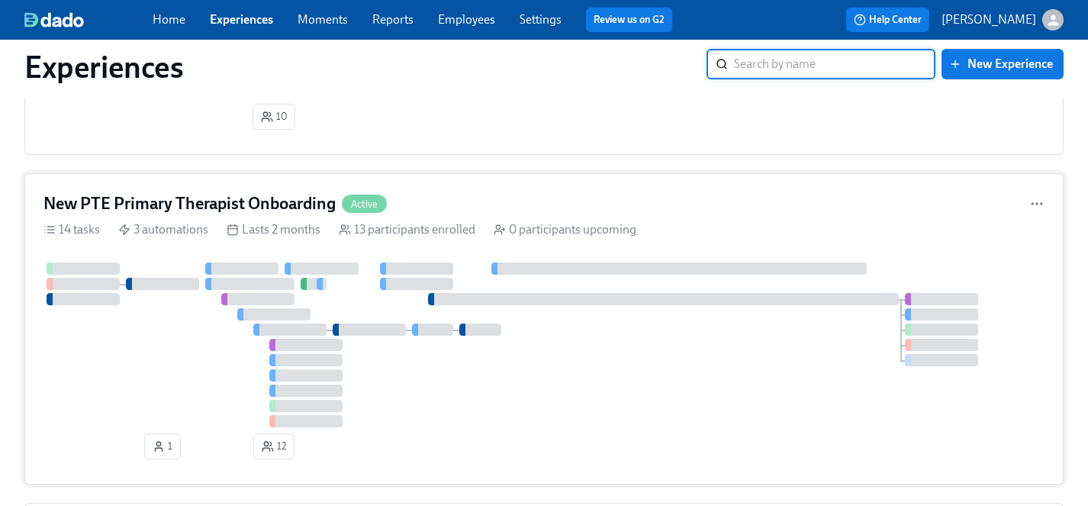
click at [182, 401] on div at bounding box center [543, 344] width 1001 height 165
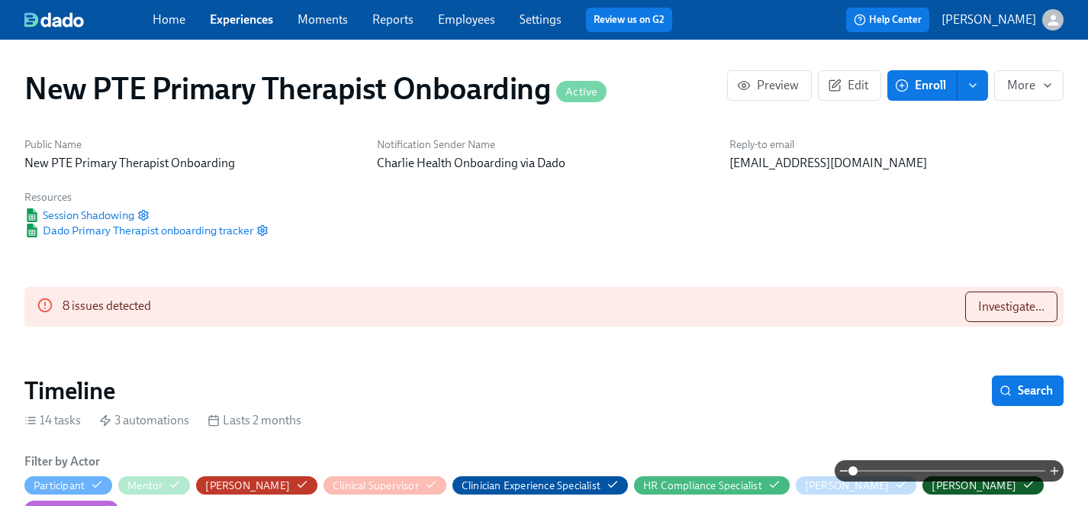
click at [185, 375] on div "Timeline Search" at bounding box center [543, 390] width 1039 height 31
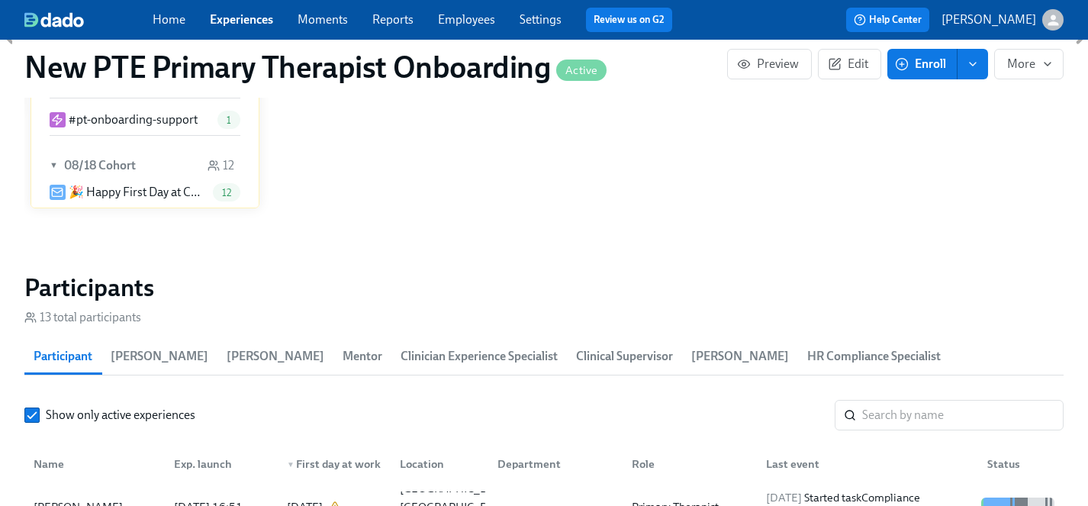
scroll to position [1383, 0]
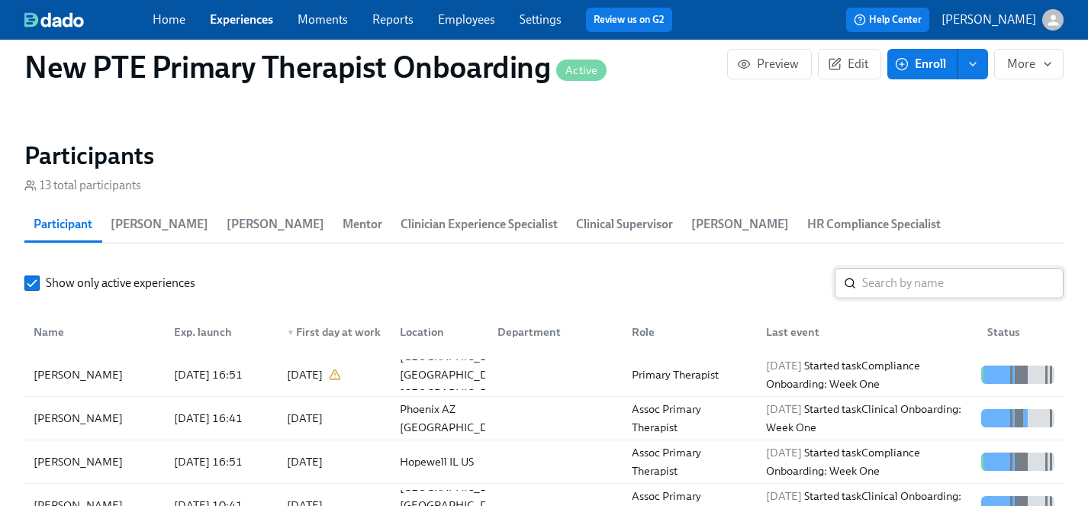
click at [934, 268] on input "search" at bounding box center [962, 283] width 201 height 31
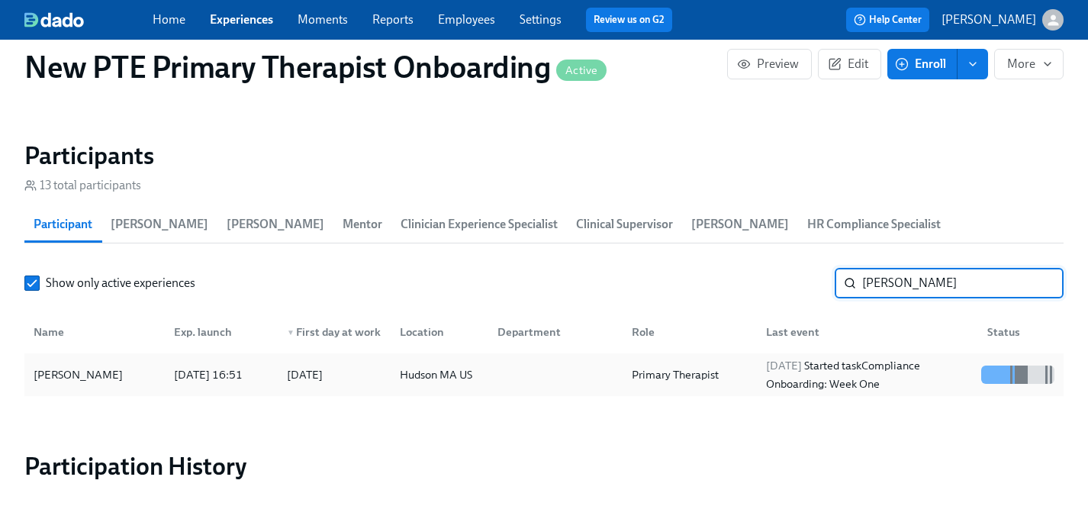
type input "laura"
click at [70, 365] on div "[PERSON_NAME]" at bounding box center [77, 374] width 101 height 18
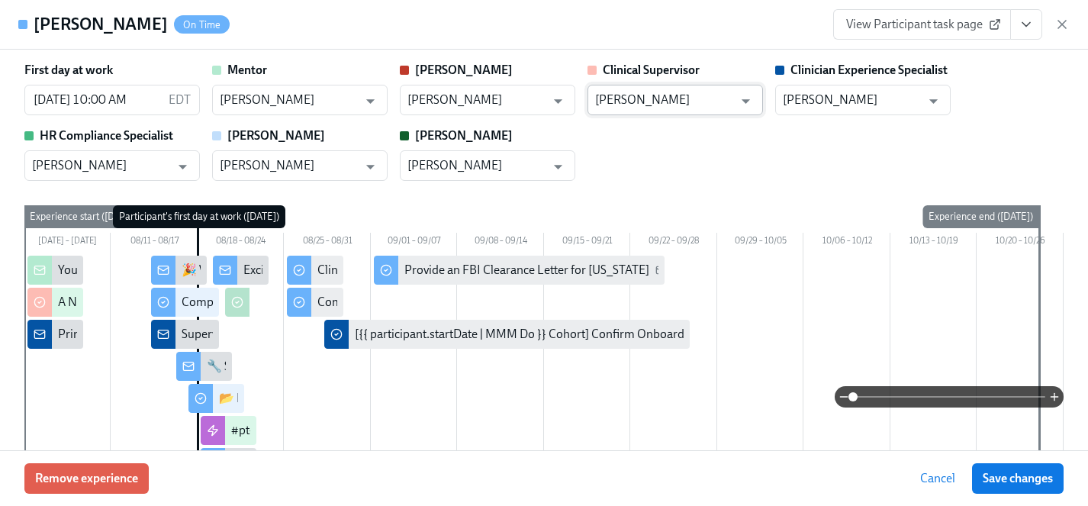
click at [688, 101] on input "Stephanie VanAlstyne" at bounding box center [664, 100] width 138 height 31
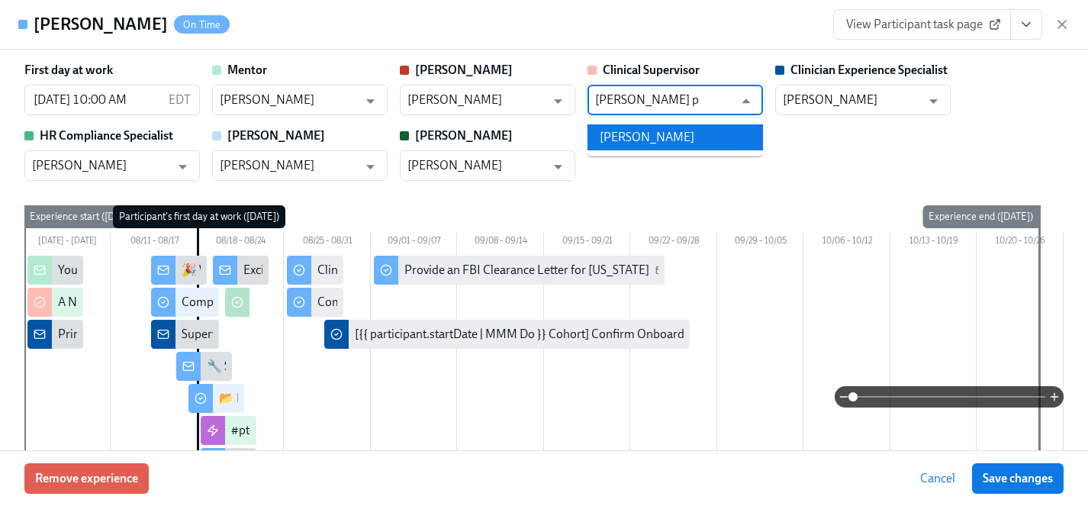
click at [667, 137] on li "Colleen Perseo" at bounding box center [674, 137] width 175 height 26
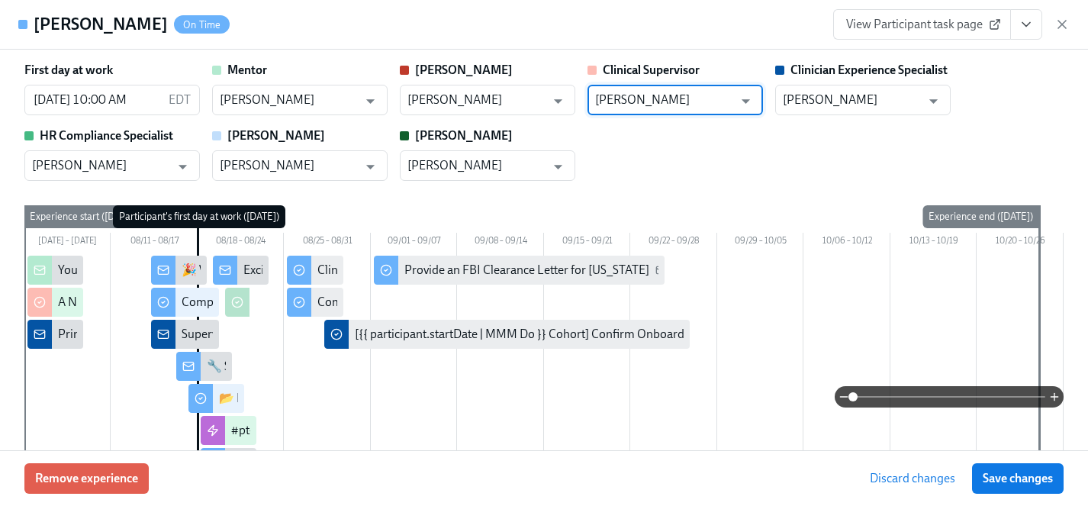
type input "Colleen Perseo"
click at [811, 144] on div "First day at work 08/18/2025 10:00 AM EDT ​ Mentor Leah Gatto ​ Clarissa Claris…" at bounding box center [543, 121] width 1039 height 119
drag, startPoint x: 1013, startPoint y: 479, endPoint x: 762, endPoint y: 293, distance: 312.4
click at [1012, 479] on span "Save changes" at bounding box center [1017, 478] width 70 height 15
type input "Colleen Perseo"
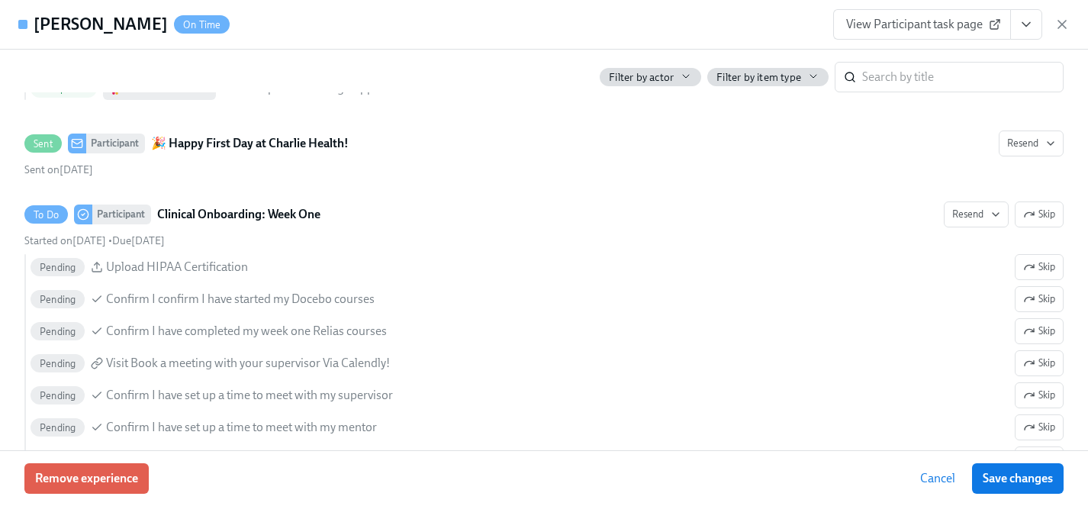
scroll to position [1206, 0]
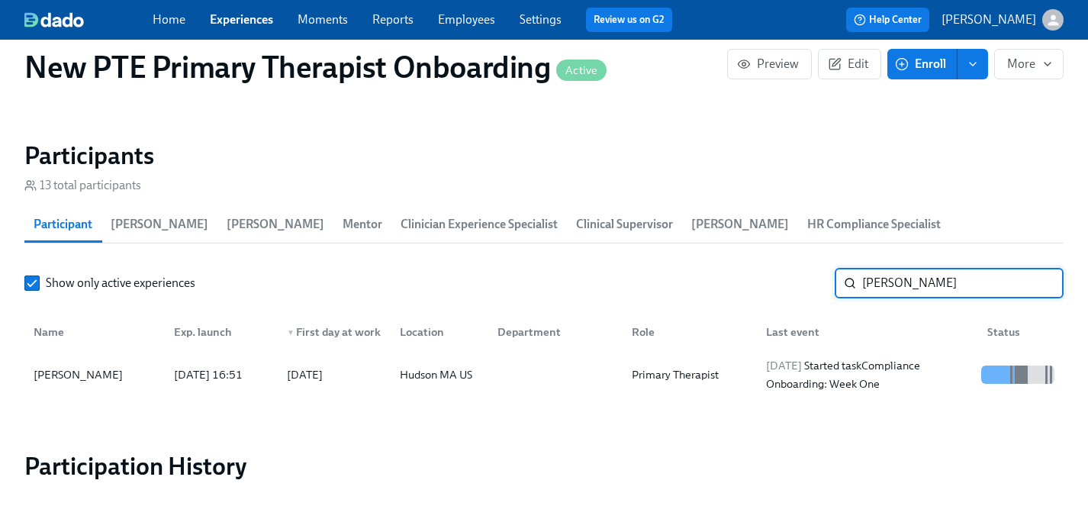
drag, startPoint x: 917, startPoint y: 262, endPoint x: 806, endPoint y: 262, distance: 111.3
click at [806, 268] on div "Show only active experiences laura ​" at bounding box center [543, 283] width 1039 height 31
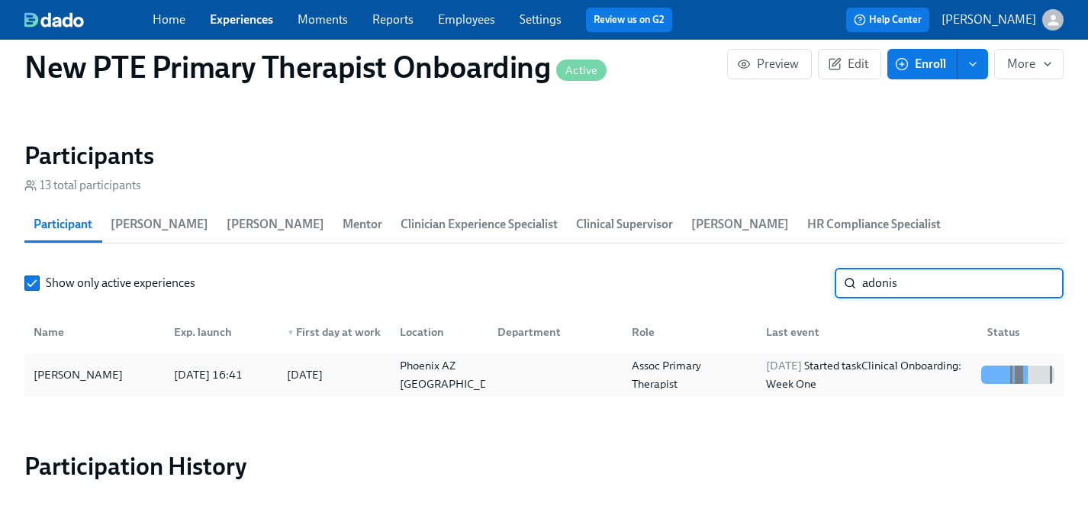
type input "adonis"
click at [62, 365] on div "[PERSON_NAME]" at bounding box center [77, 374] width 101 height 18
drag, startPoint x: 914, startPoint y: 261, endPoint x: 842, endPoint y: 261, distance: 71.7
click at [842, 268] on div "adonis ​" at bounding box center [948, 283] width 229 height 31
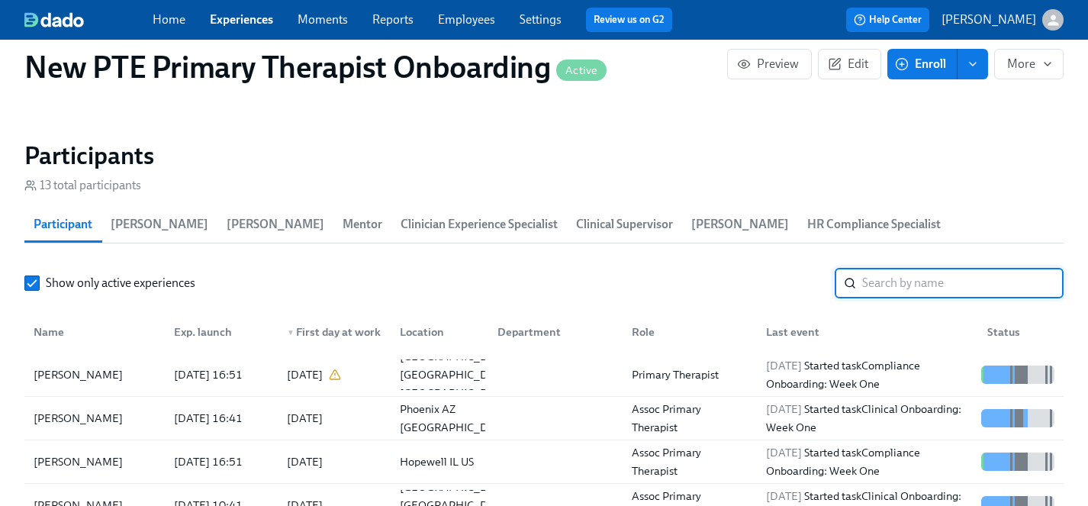
click at [829, 140] on h2 "Participants" at bounding box center [543, 155] width 1039 height 31
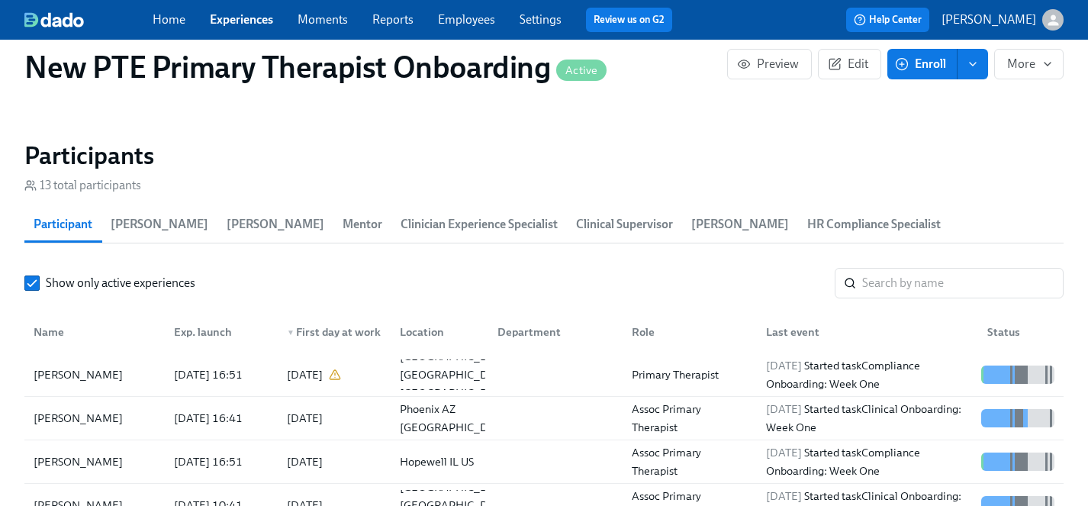
click at [434, 140] on h2 "Participants" at bounding box center [543, 155] width 1039 height 31
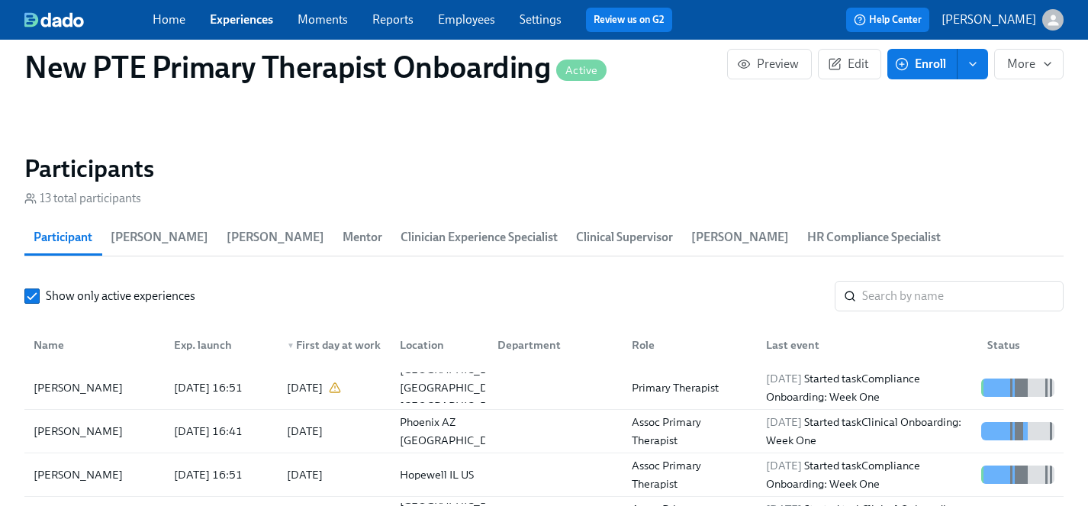
scroll to position [1362, 0]
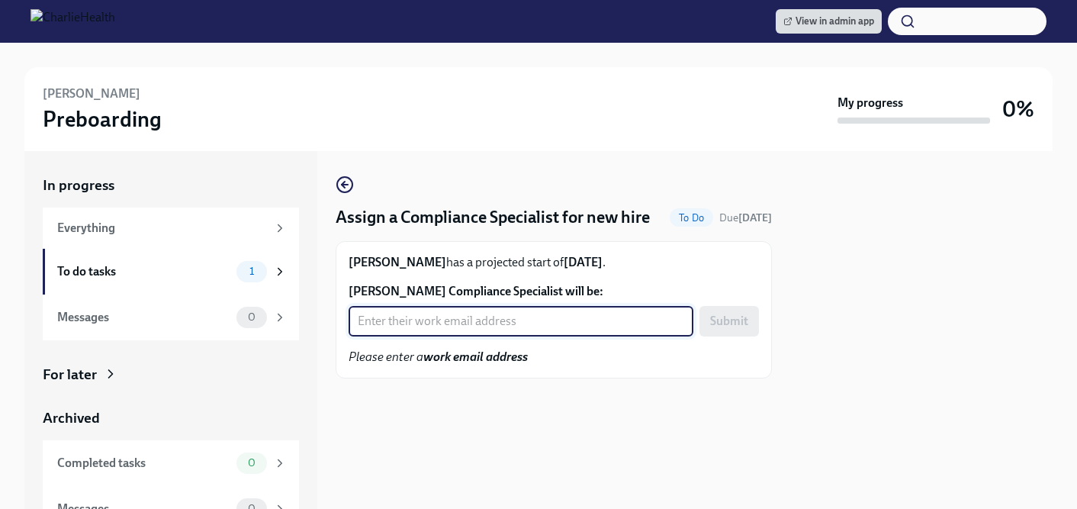
click at [479, 313] on input "Emily Knott's Compliance Specialist will be:" at bounding box center [521, 321] width 345 height 31
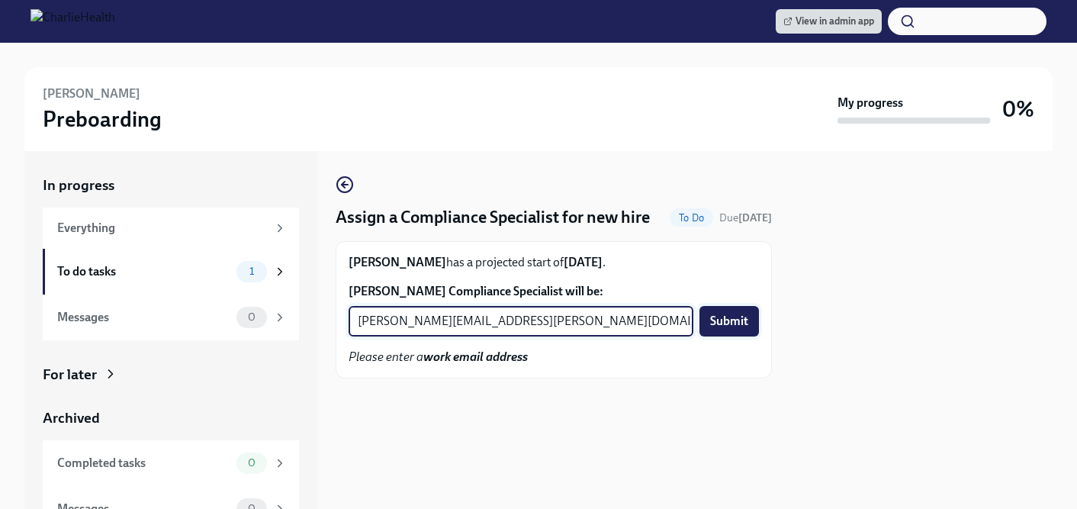
type input "jessica.barrett@charliehealth.com"
click at [733, 322] on span "Submit" at bounding box center [729, 320] width 38 height 15
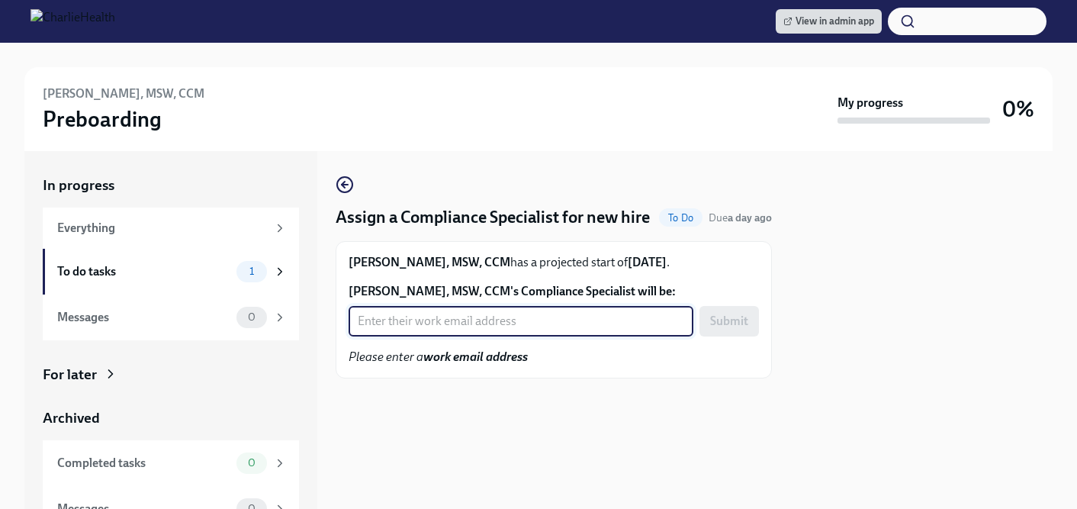
click at [413, 329] on input "[PERSON_NAME], MSW, CCM's Compliance Specialist will be:" at bounding box center [521, 321] width 345 height 31
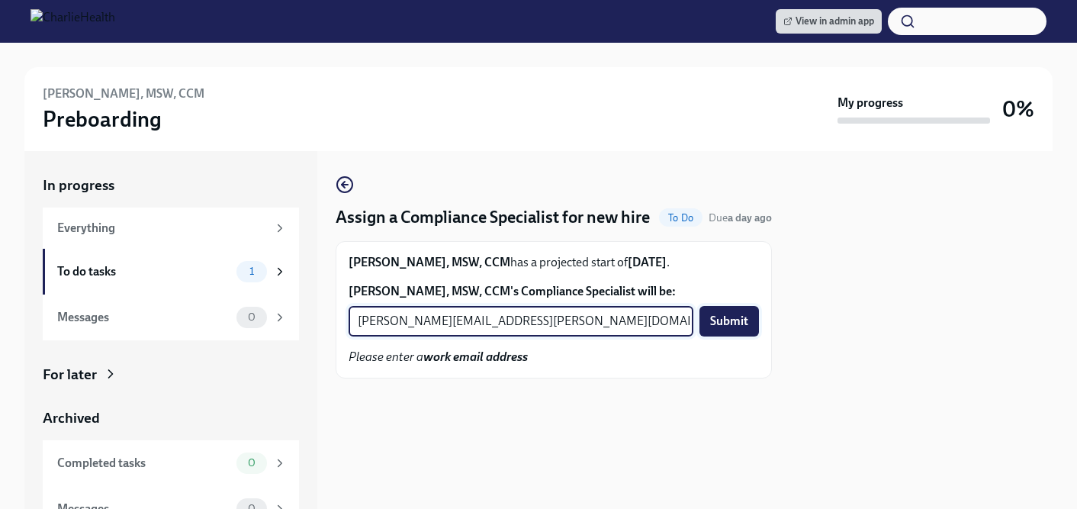
type input "[PERSON_NAME][EMAIL_ADDRESS][PERSON_NAME][DOMAIN_NAME]"
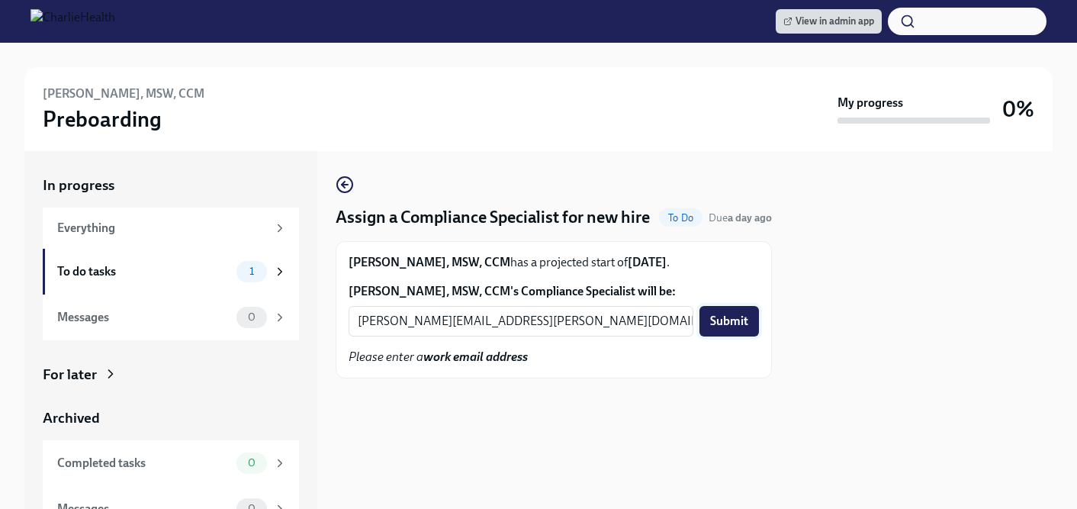
click at [721, 312] on button "Submit" at bounding box center [728, 321] width 59 height 31
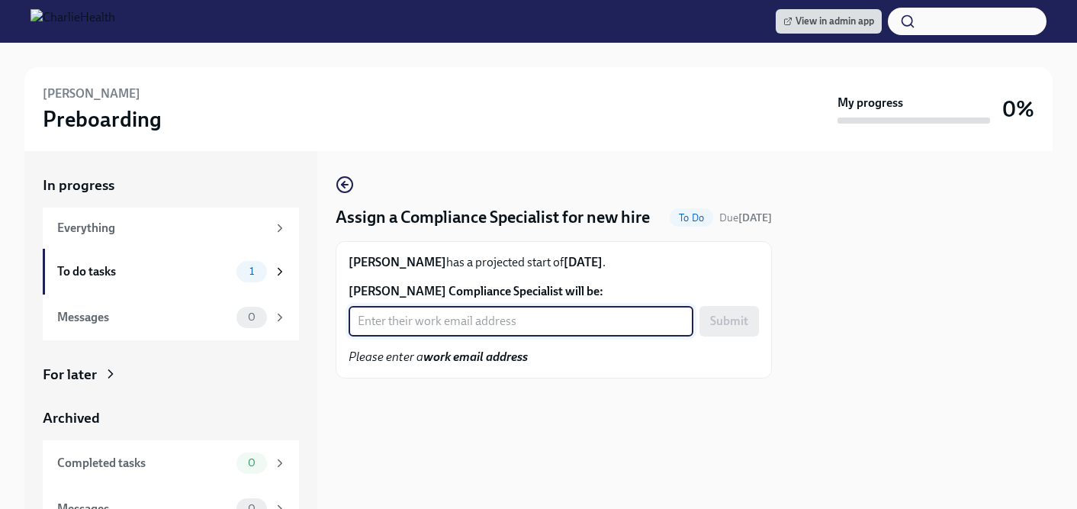
click at [490, 336] on input "[PERSON_NAME] Compliance Specialist will be:" at bounding box center [521, 321] width 345 height 31
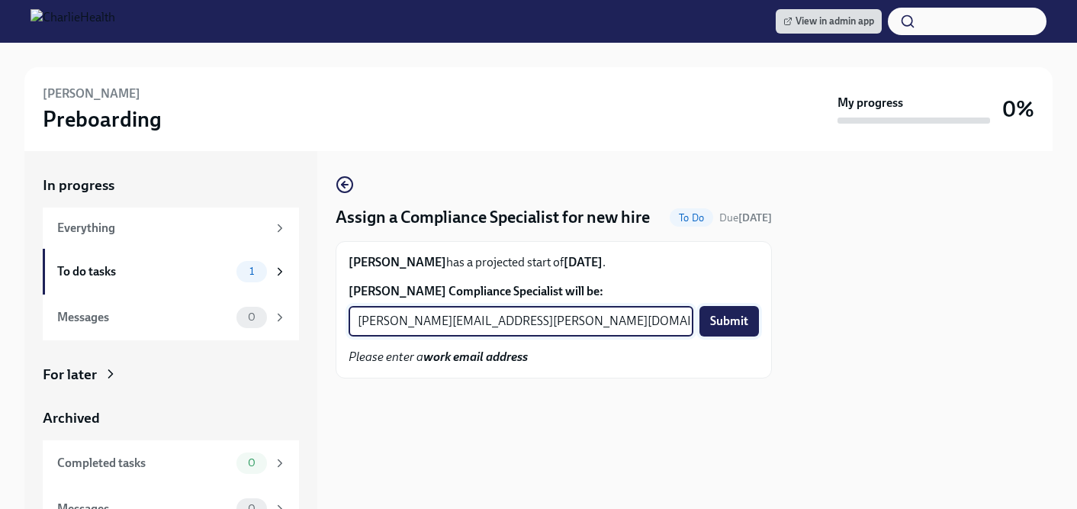
type input "[PERSON_NAME][EMAIL_ADDRESS][PERSON_NAME][DOMAIN_NAME]"
click at [734, 329] on span "Submit" at bounding box center [729, 320] width 38 height 15
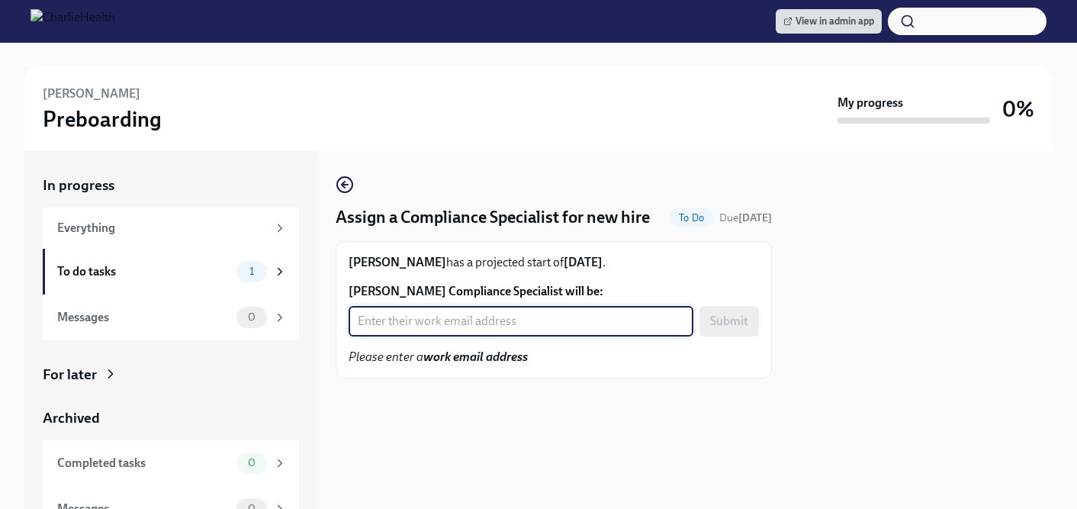
click at [471, 336] on input "[PERSON_NAME] Compliance Specialist will be:" at bounding box center [521, 321] width 345 height 31
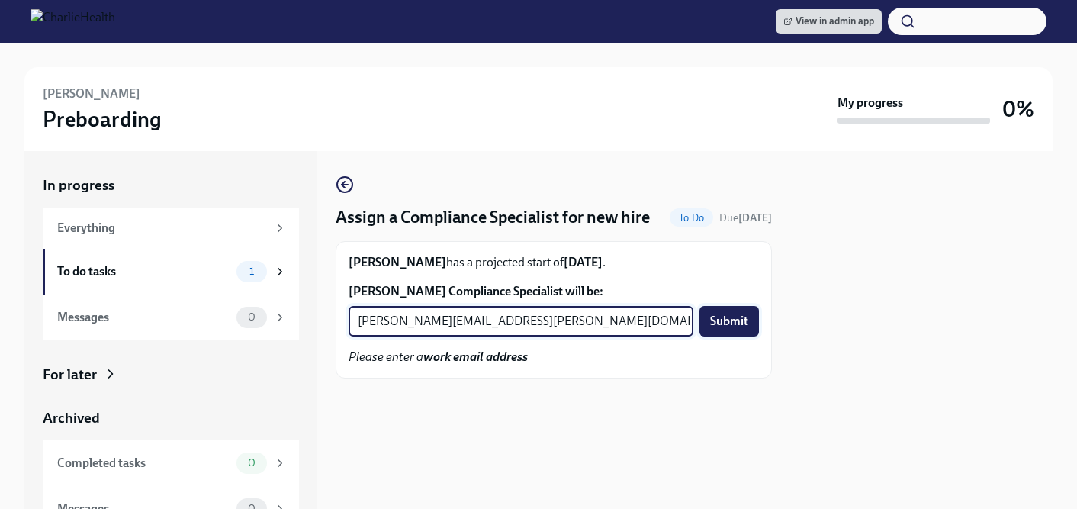
type input "[PERSON_NAME][EMAIL_ADDRESS][PERSON_NAME][DOMAIN_NAME]"
click at [715, 329] on span "Submit" at bounding box center [729, 320] width 38 height 15
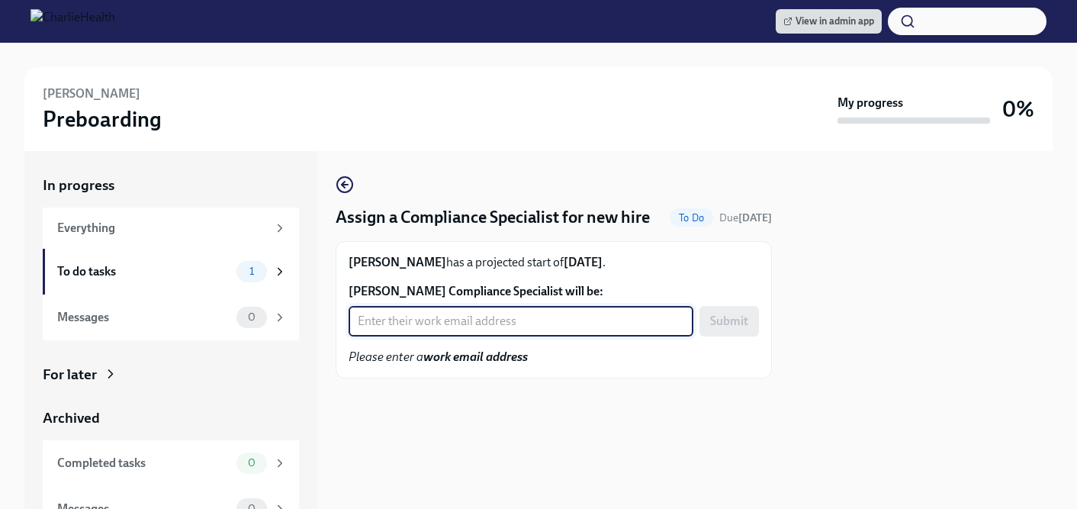
click at [435, 336] on input "[PERSON_NAME] Compliance Specialist will be:" at bounding box center [521, 321] width 345 height 31
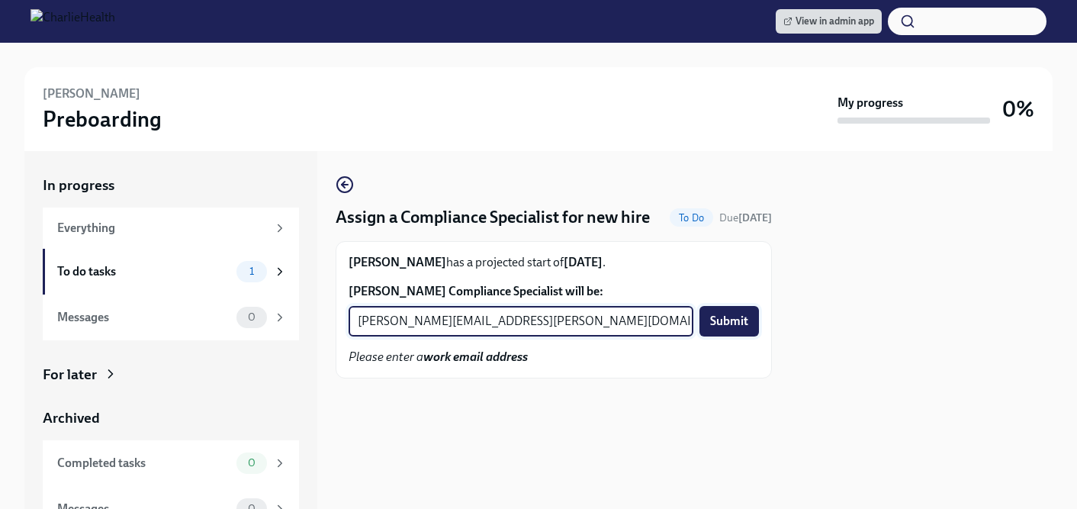
type input "[PERSON_NAME][EMAIL_ADDRESS][PERSON_NAME][DOMAIN_NAME]"
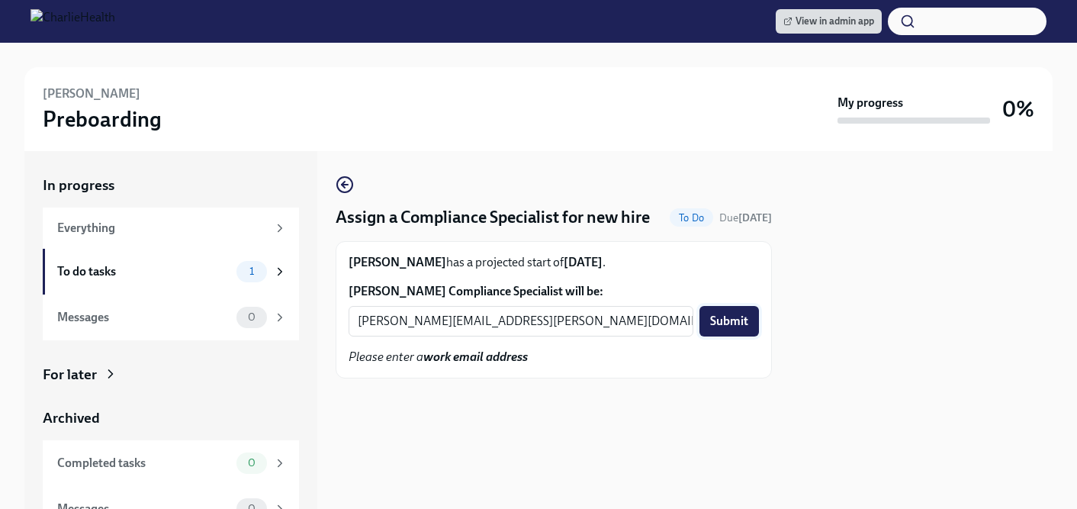
click at [739, 329] on span "Submit" at bounding box center [729, 320] width 38 height 15
click at [401, 336] on input "Anita Farrington Woods's Compliance Specialist will be:" at bounding box center [521, 321] width 345 height 31
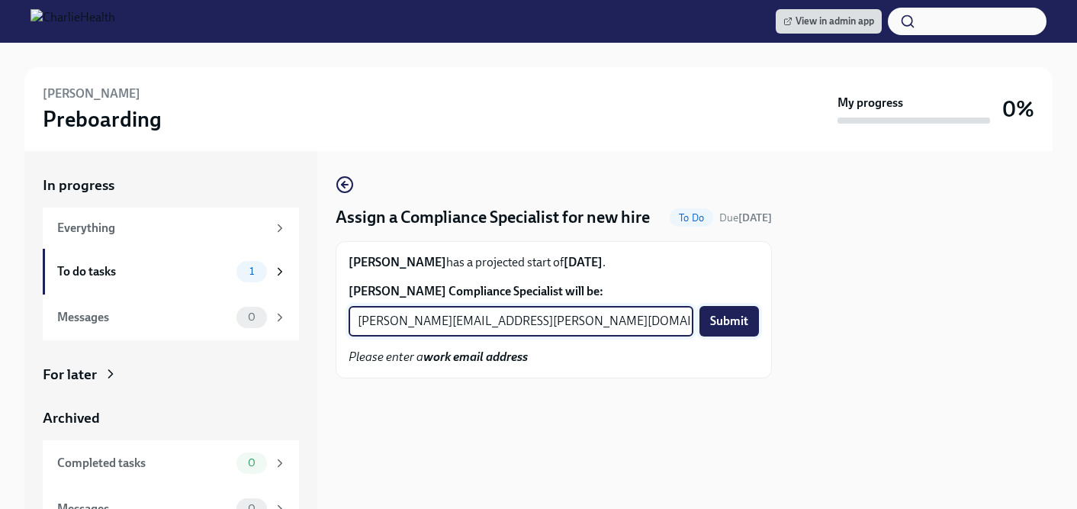
type input "chelsey.mendoza@charliehealth.com"
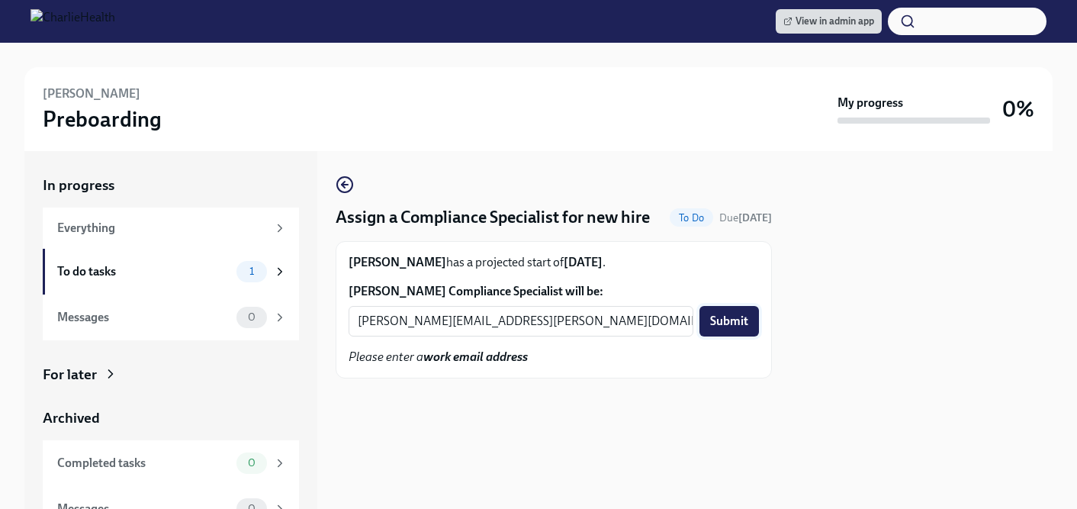
click at [741, 329] on span "Submit" at bounding box center [729, 320] width 38 height 15
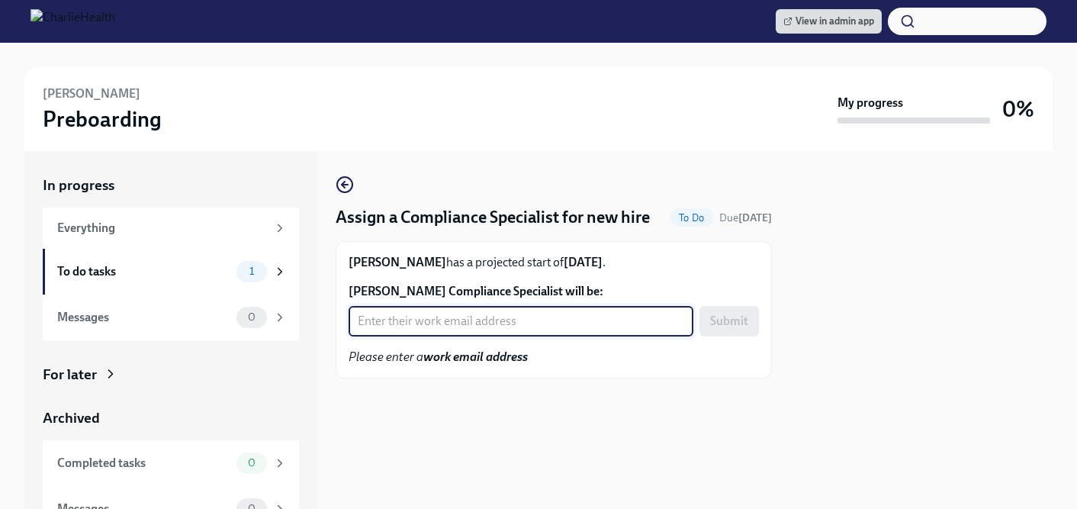
click at [435, 336] on input "[PERSON_NAME] Compliance Specialist will be:" at bounding box center [521, 321] width 345 height 31
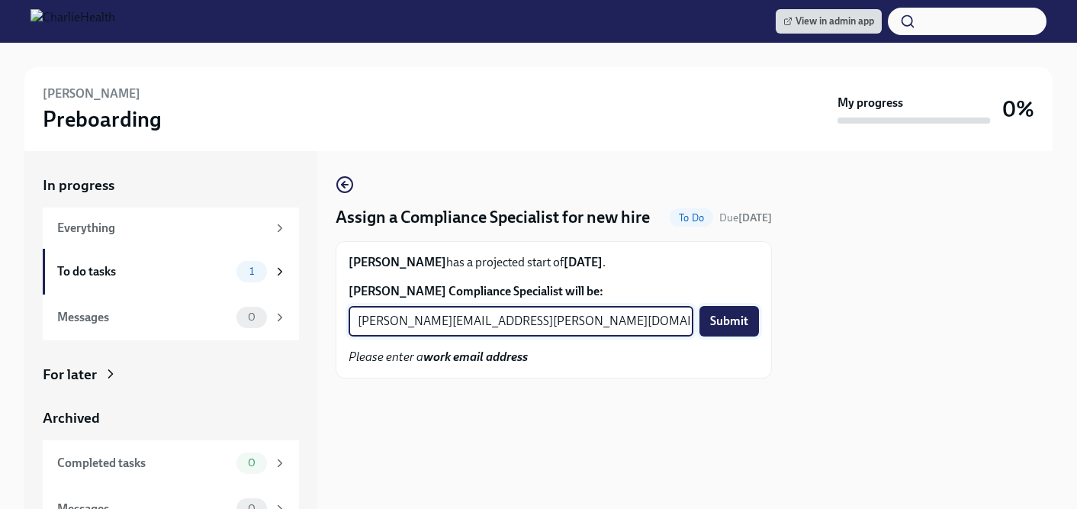
type input "[PERSON_NAME][EMAIL_ADDRESS][PERSON_NAME][DOMAIN_NAME]"
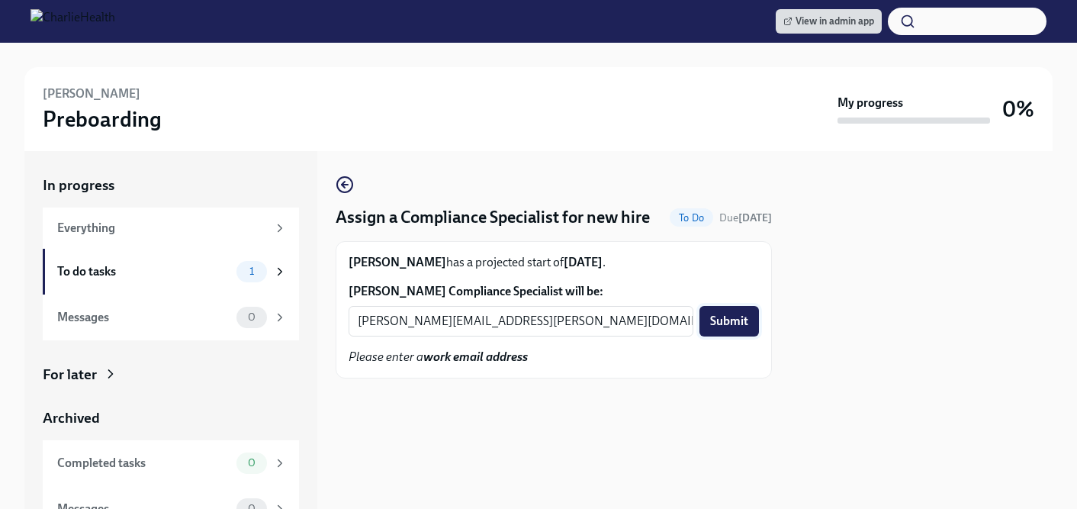
click at [723, 329] on span "Submit" at bounding box center [729, 320] width 38 height 15
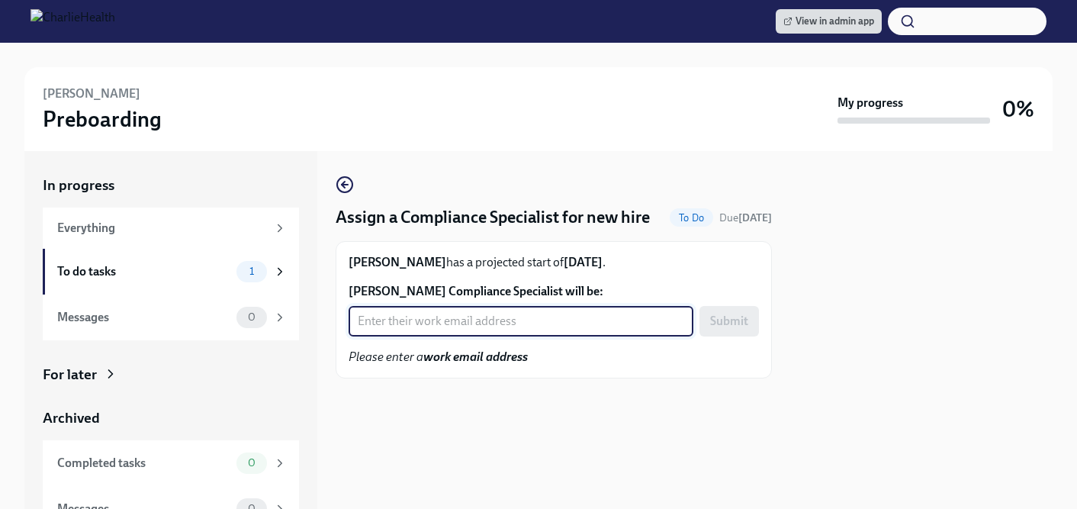
click at [458, 336] on input "[PERSON_NAME] Compliance Specialist will be:" at bounding box center [521, 321] width 345 height 31
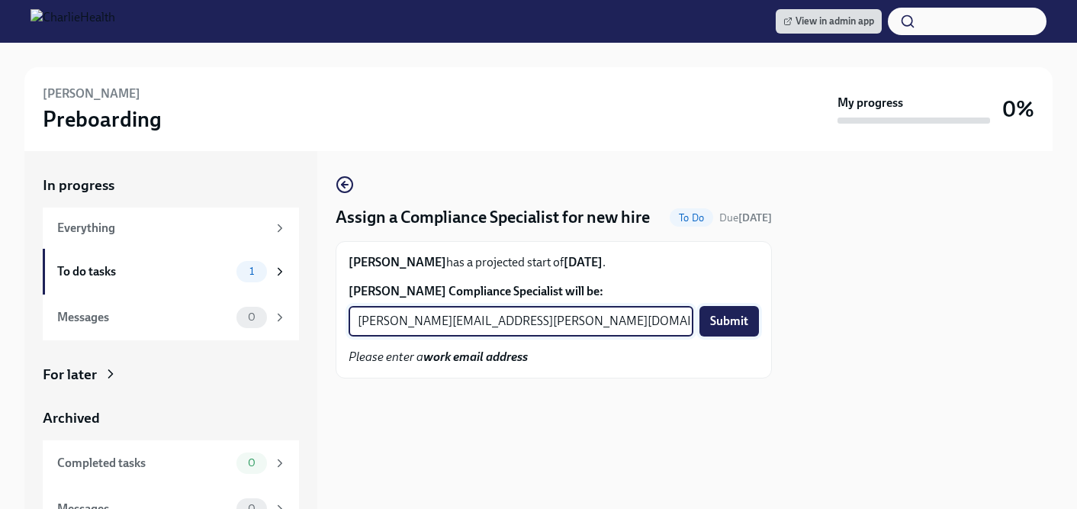
type input "[PERSON_NAME][EMAIL_ADDRESS][PERSON_NAME][DOMAIN_NAME]"
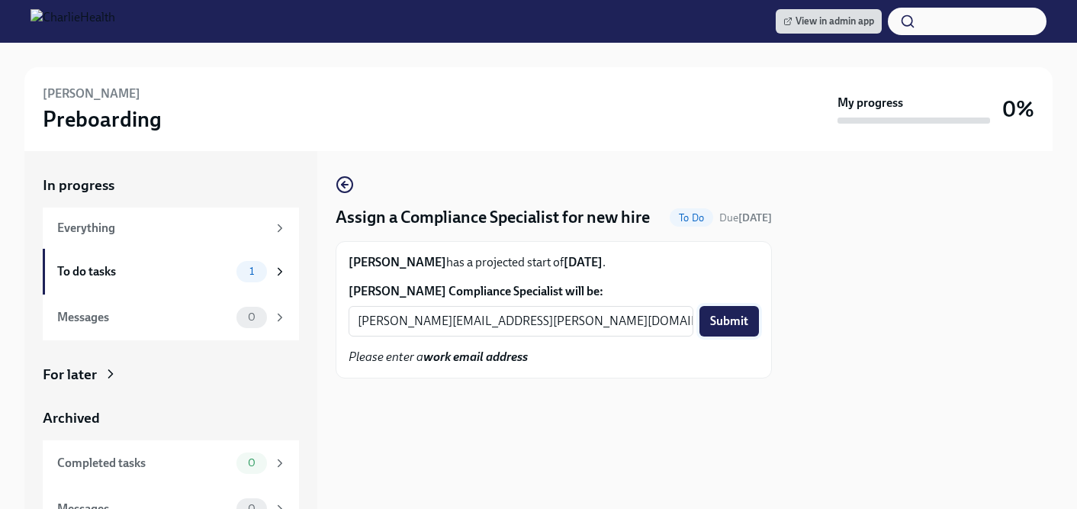
click at [718, 329] on span "Submit" at bounding box center [729, 320] width 38 height 15
click at [432, 336] on input "Nancy Rodriguez's Compliance Specialist will be:" at bounding box center [521, 321] width 345 height 31
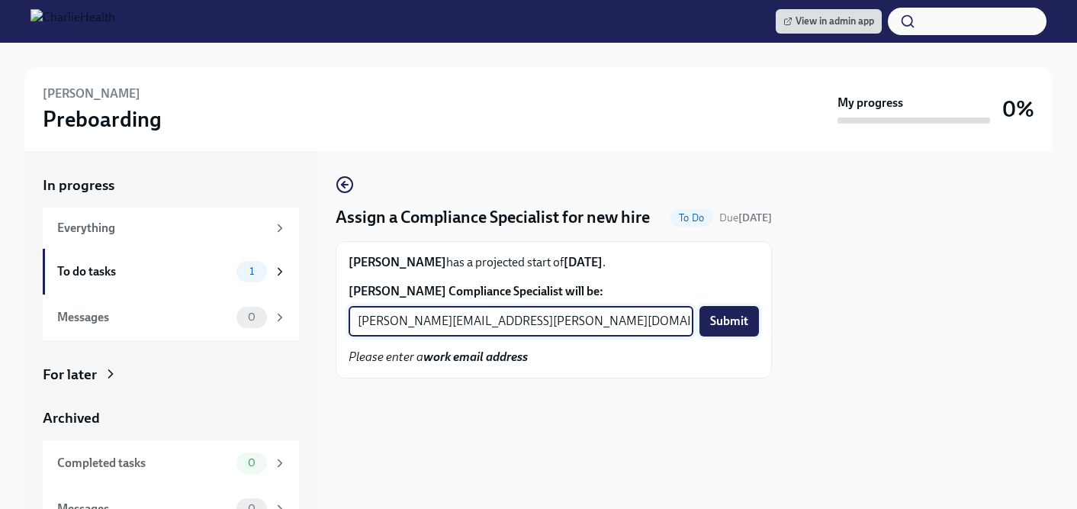
type input "briana.holloway@charliehealth.com"
click at [735, 329] on span "Submit" at bounding box center [729, 320] width 38 height 15
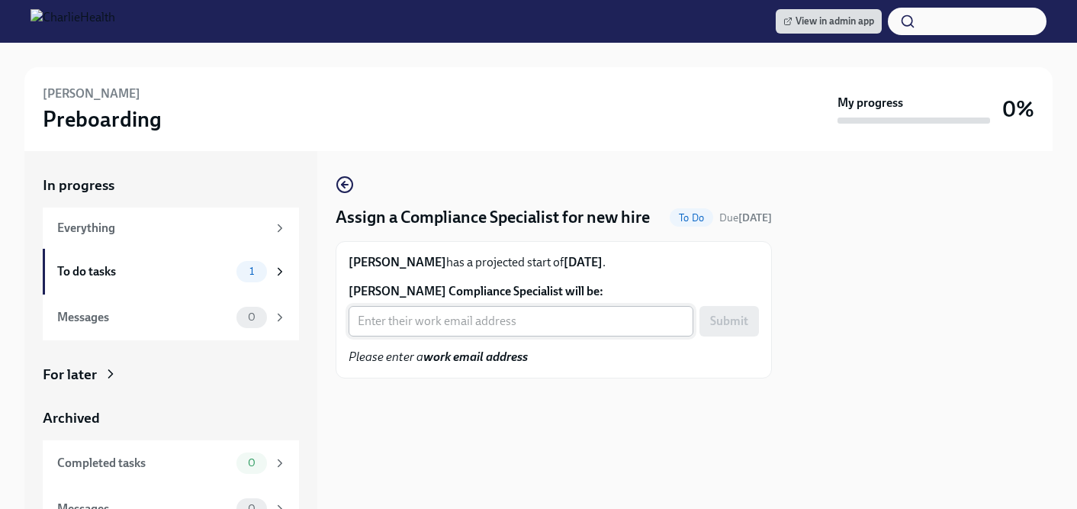
click at [425, 336] on input "[PERSON_NAME] Compliance Specialist will be:" at bounding box center [521, 321] width 345 height 31
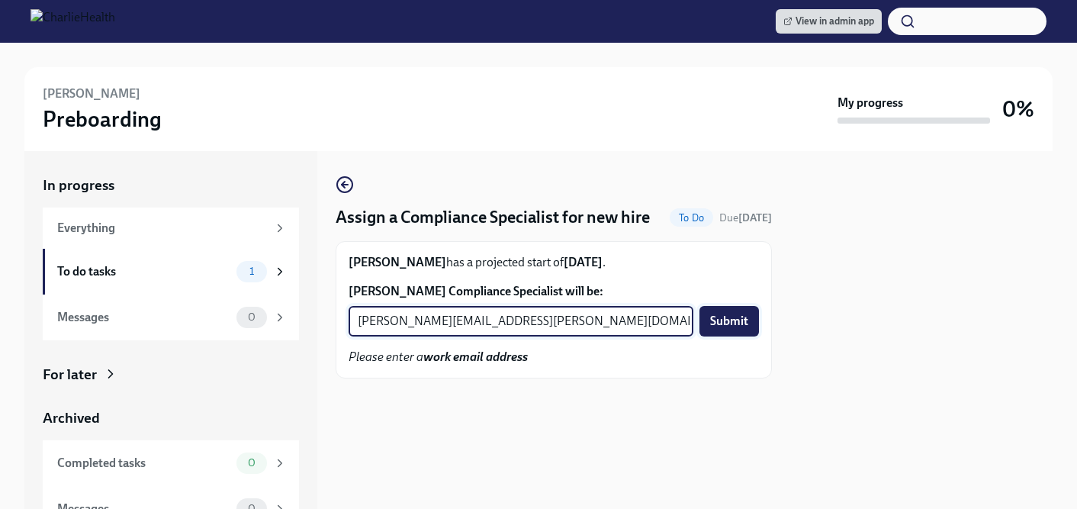
type input "[PERSON_NAME][EMAIL_ADDRESS][PERSON_NAME][DOMAIN_NAME]"
click at [728, 329] on span "Submit" at bounding box center [729, 320] width 38 height 15
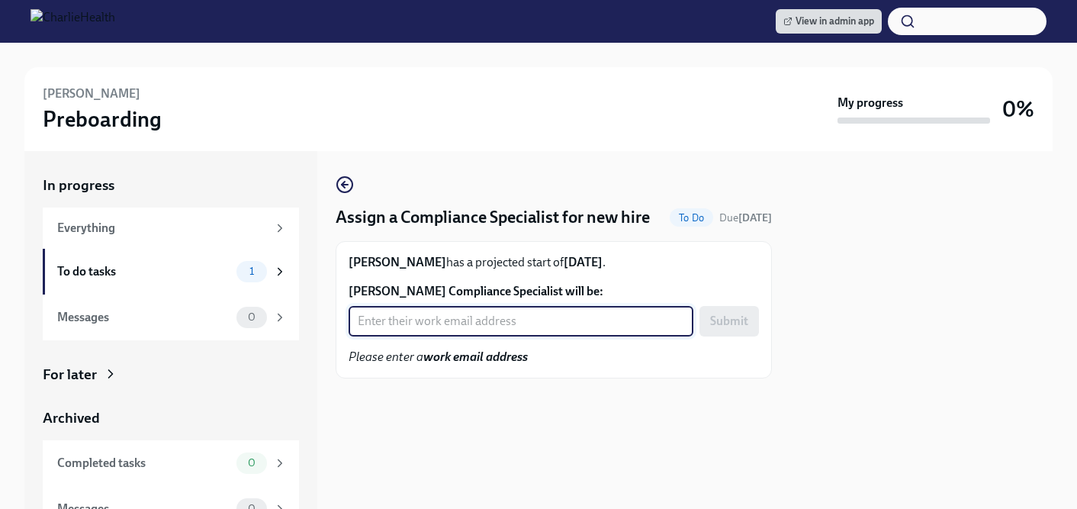
click at [452, 336] on input "Jena McMillan's Compliance Specialist will be:" at bounding box center [521, 321] width 345 height 31
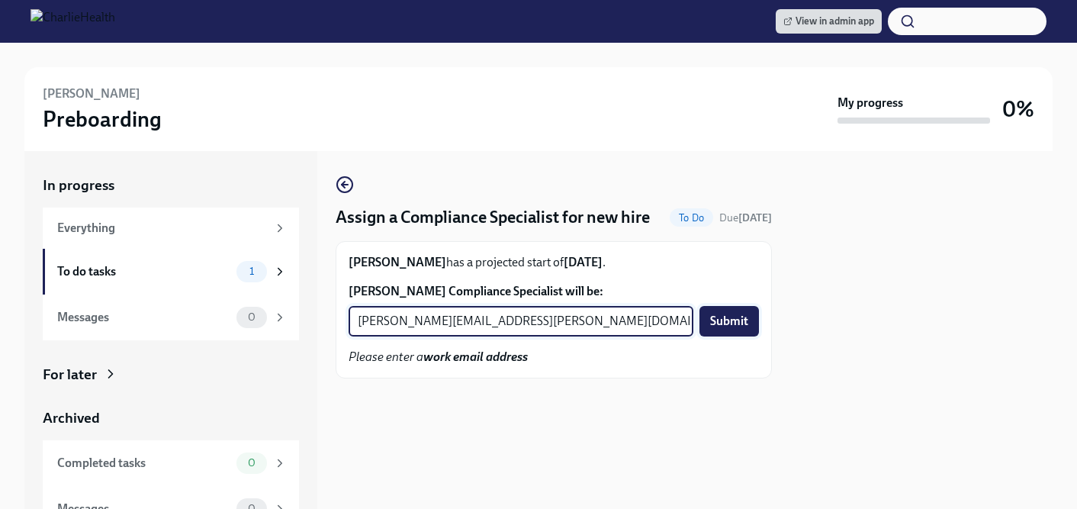
type input "briana.holloway@charliehealth.com"
click at [737, 329] on span "Submit" at bounding box center [729, 320] width 38 height 15
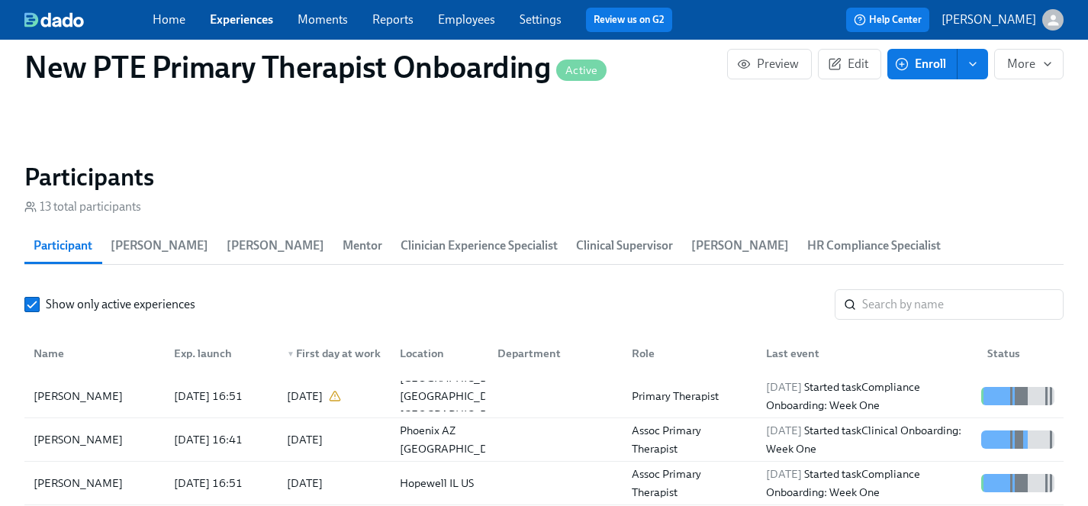
scroll to position [0, 2082]
click at [245, 14] on link "Experiences" at bounding box center [241, 19] width 63 height 14
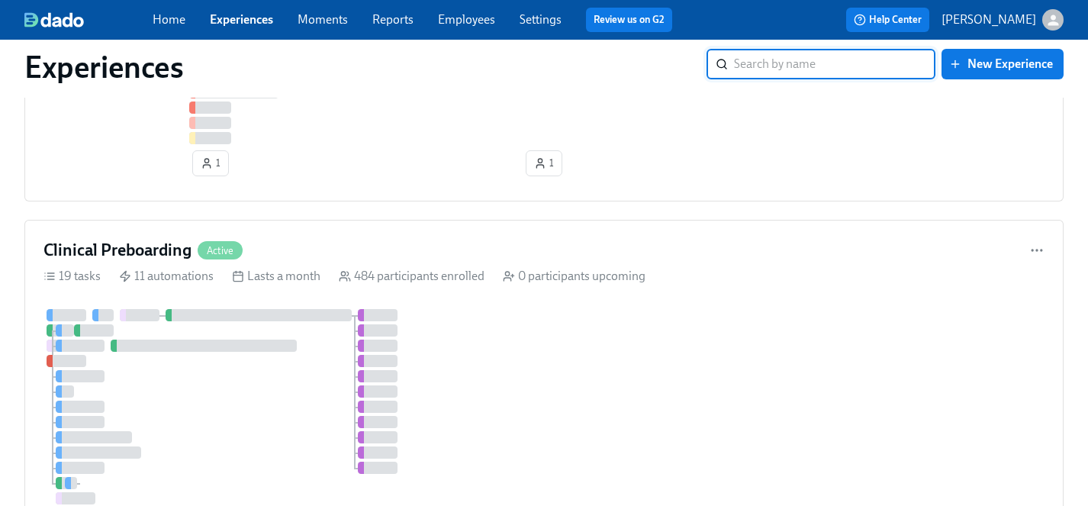
scroll to position [2391, 0]
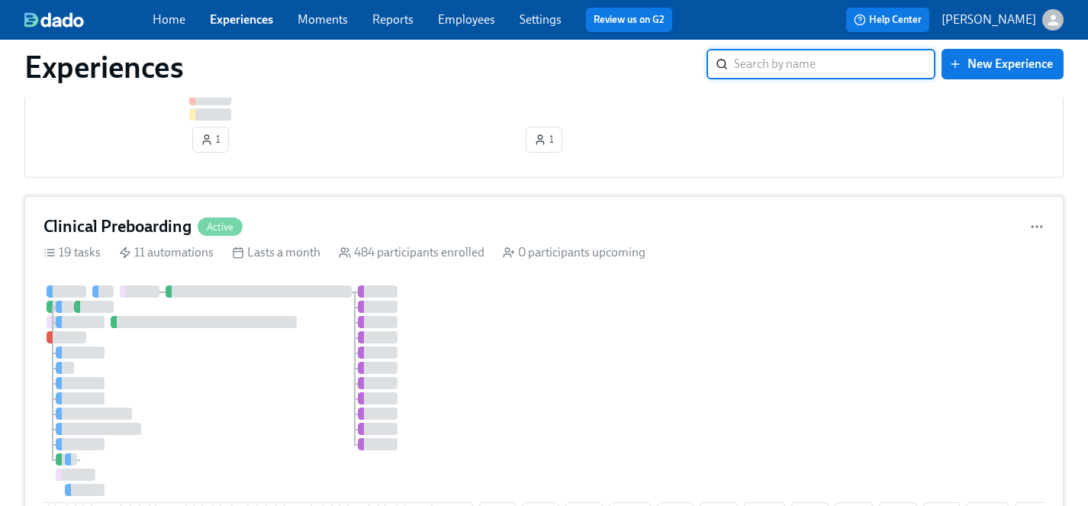
click at [580, 369] on div "9 4 2 19 7 8 12 18 9 9 9 5 10 7 17 15 6 24 3 11 11 12 17 25 10 6 6 14 16 1 4 11…" at bounding box center [543, 409] width 1001 height 249
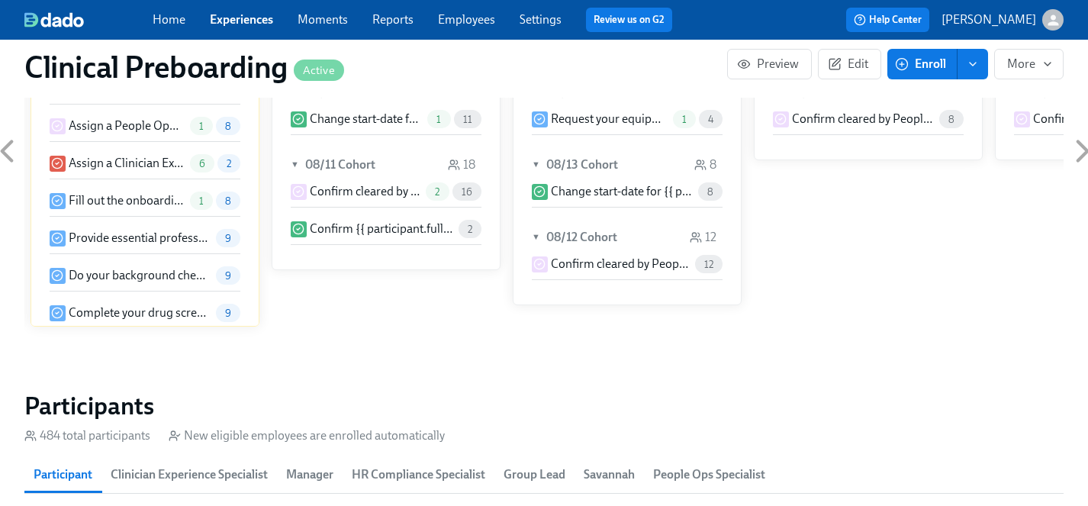
scroll to position [1465, 0]
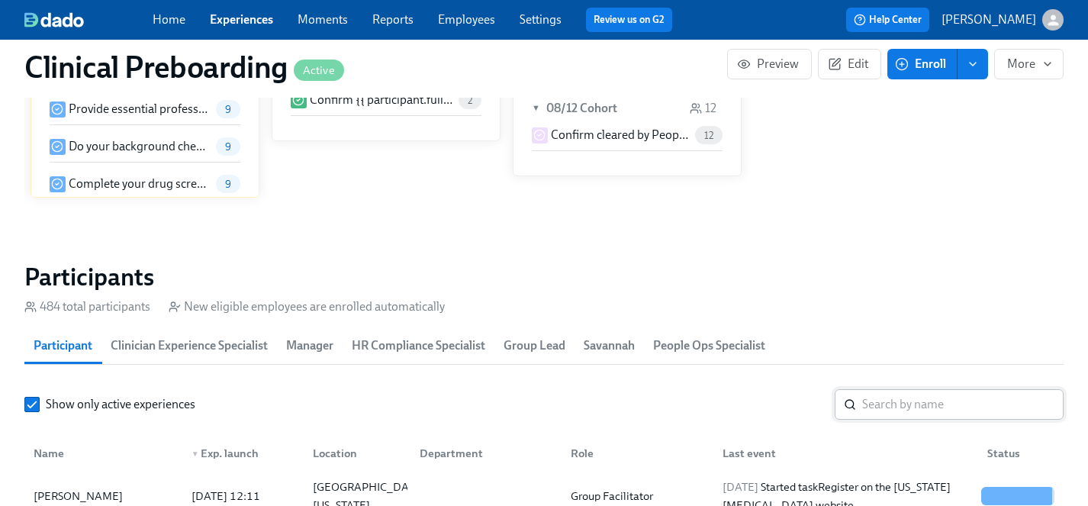
click at [914, 398] on input "search" at bounding box center [962, 404] width 201 height 31
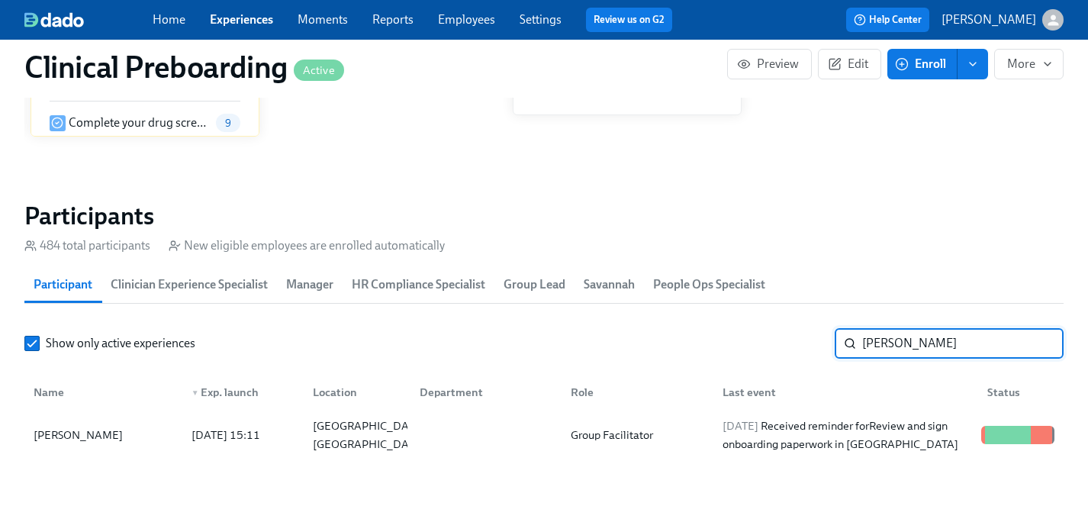
scroll to position [1555, 0]
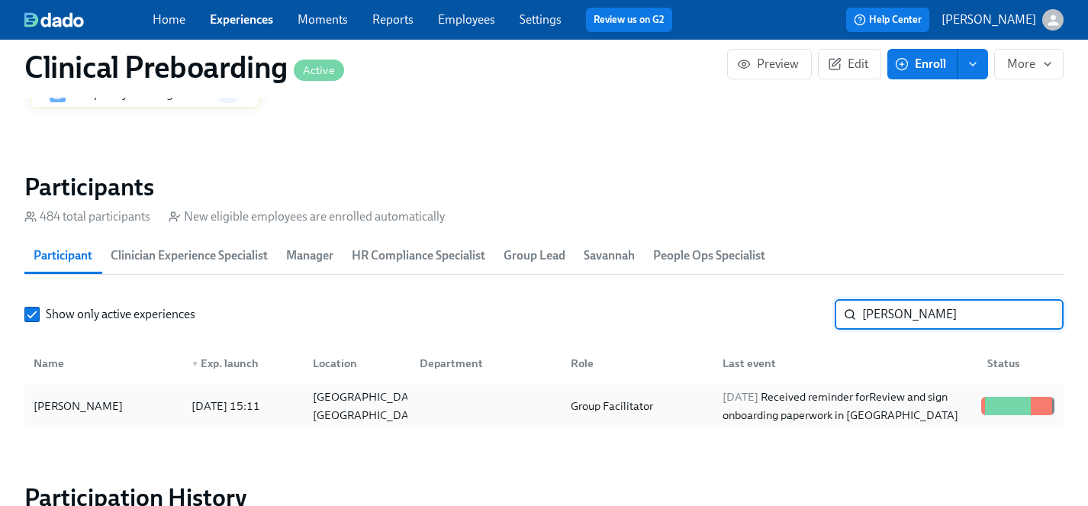
type input "[PERSON_NAME]"
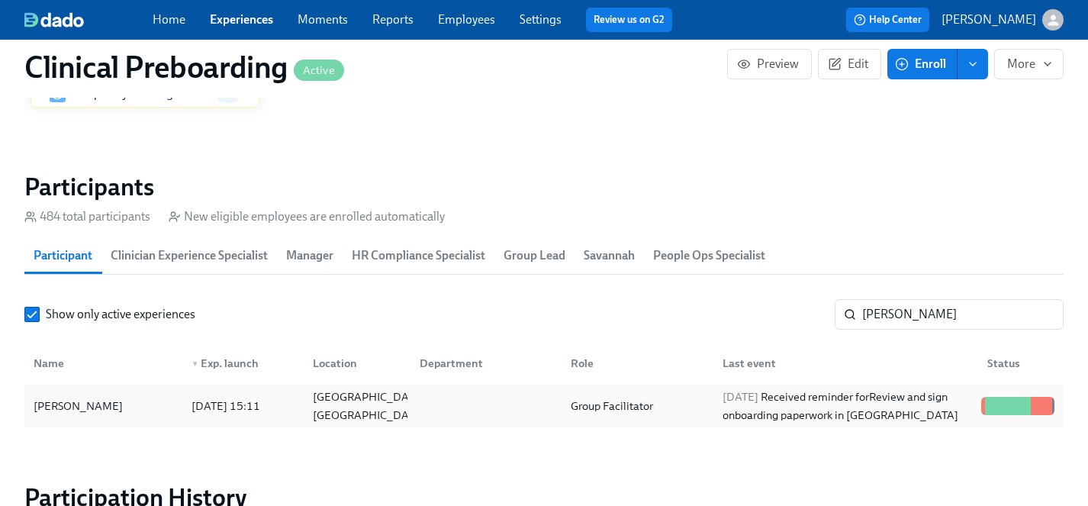
click at [106, 397] on div "[PERSON_NAME]" at bounding box center [77, 406] width 101 height 18
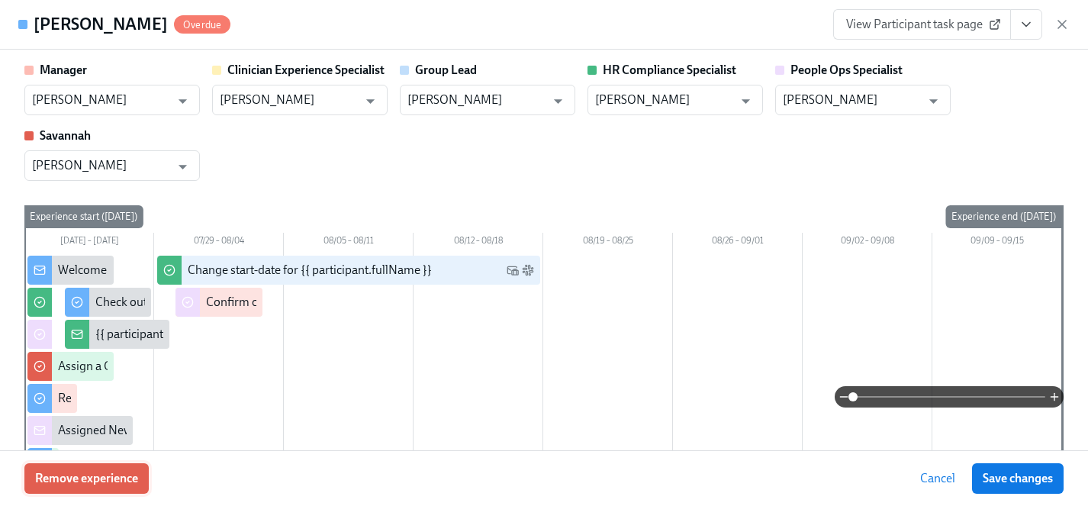
click at [86, 480] on span "Remove experience" at bounding box center [86, 478] width 103 height 15
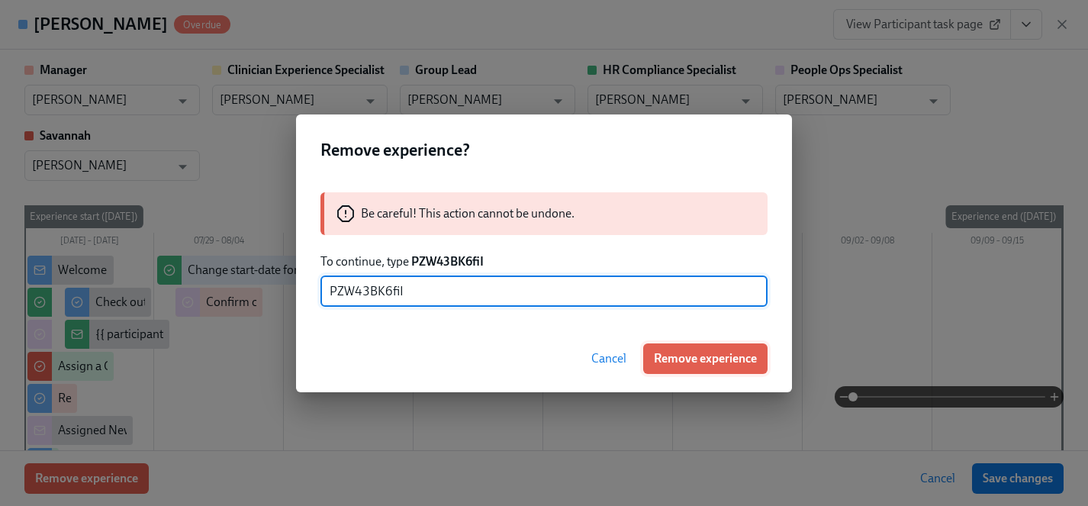
type input "PZW43BK6fiI"
click at [693, 362] on span "Remove experience" at bounding box center [705, 358] width 103 height 15
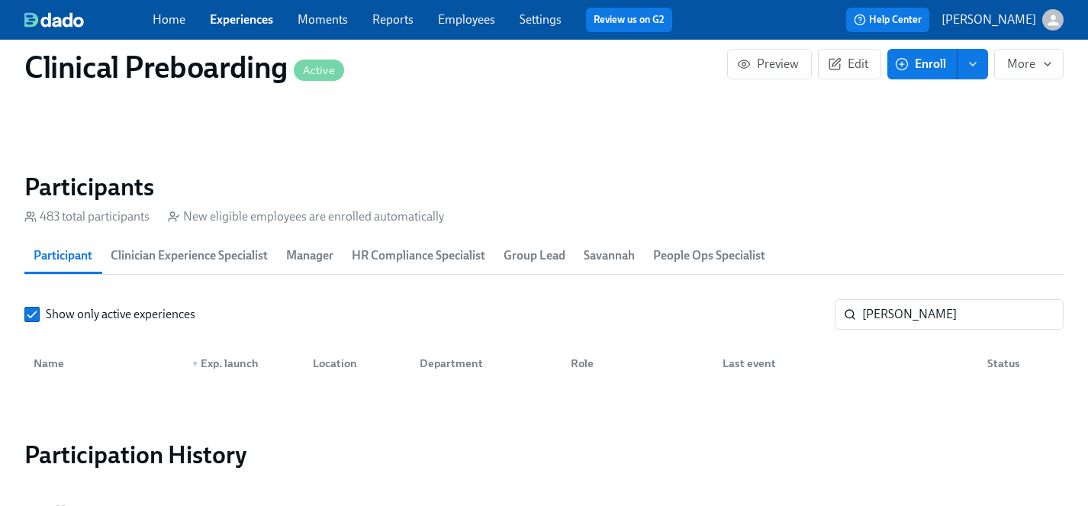
scroll to position [0, 21121]
